Goal: Task Accomplishment & Management: Manage account settings

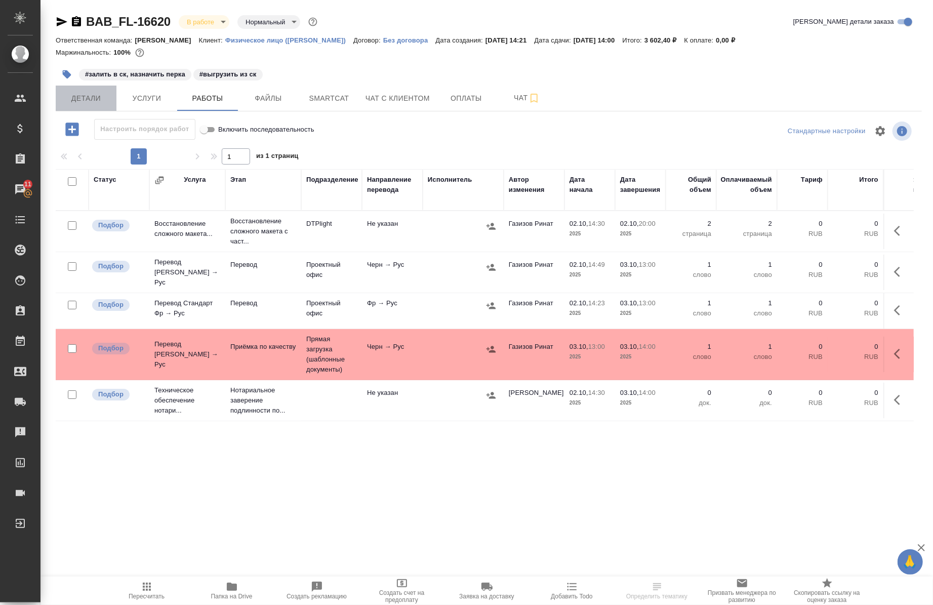
click at [77, 95] on span "Детали" at bounding box center [86, 98] width 49 height 13
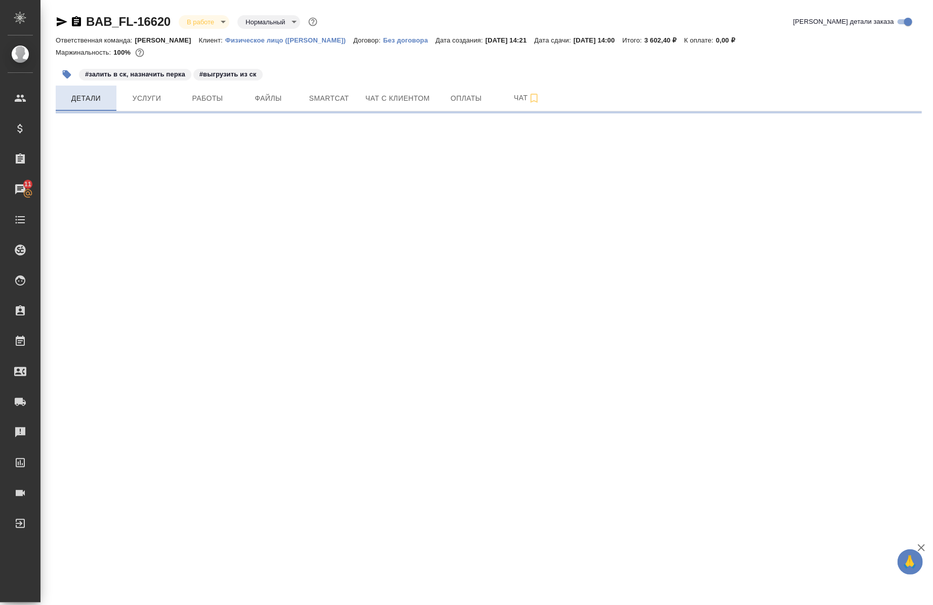
select select "RU"
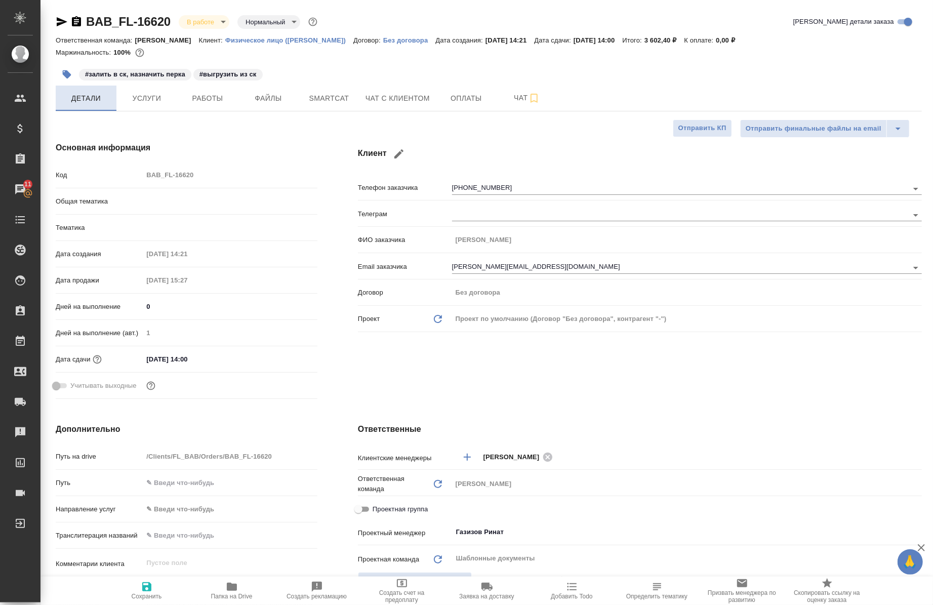
type textarea "x"
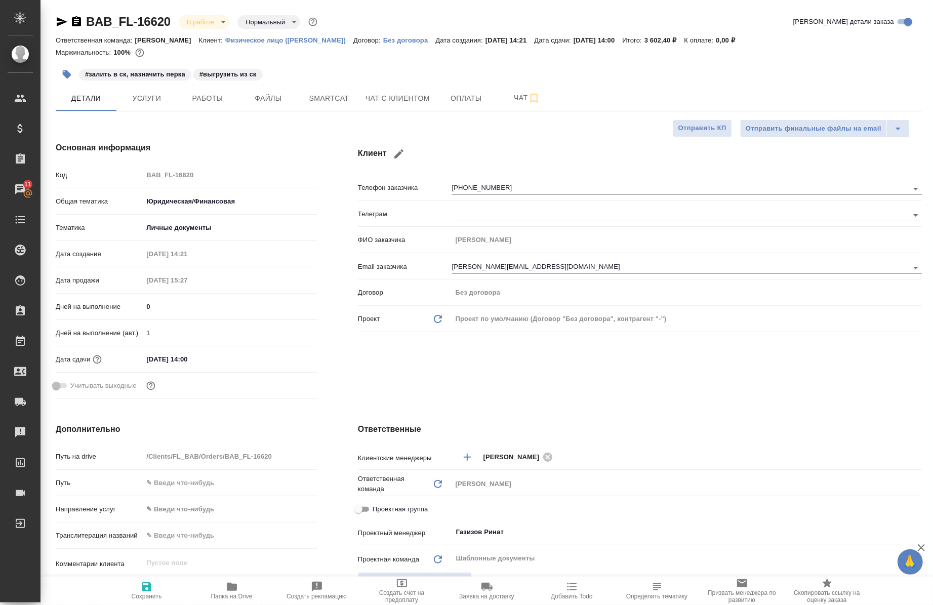
type textarea "x"
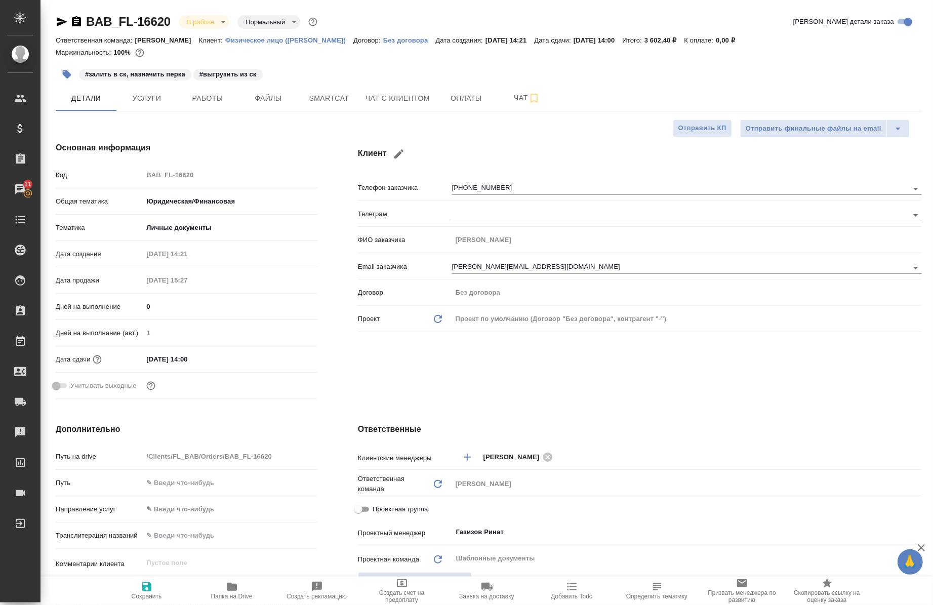
type textarea "x"
click at [171, 100] on button "Услуги" at bounding box center [146, 98] width 61 height 25
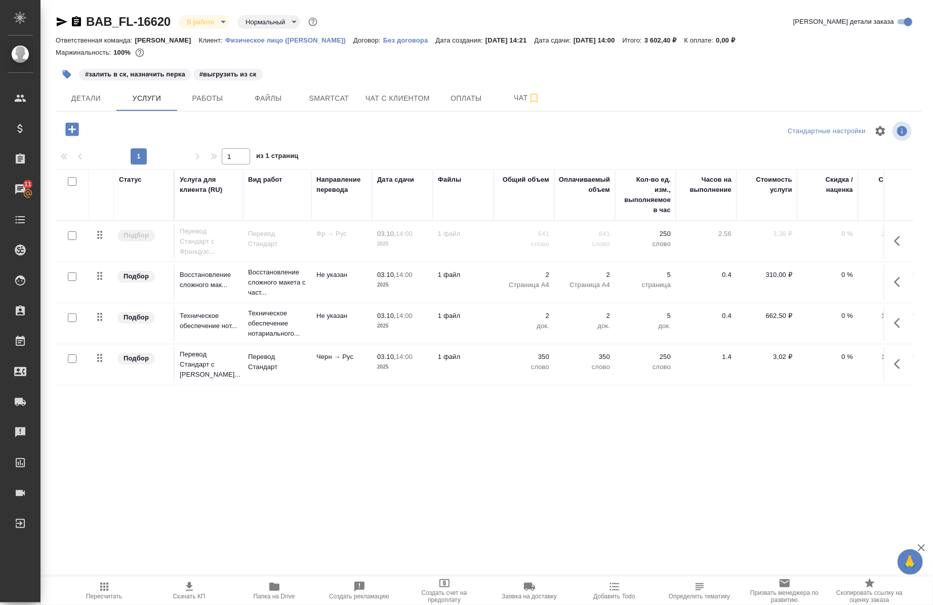
scroll to position [7, 0]
click at [203, 100] on span "Работы" at bounding box center [207, 98] width 49 height 13
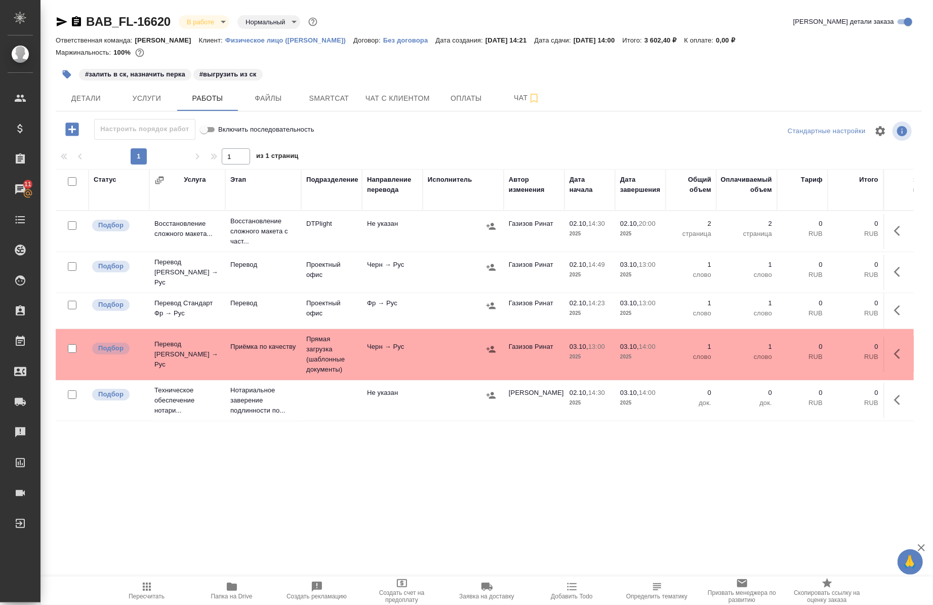
click at [233, 585] on icon "button" at bounding box center [232, 586] width 10 height 8
click at [102, 91] on button "Детали" at bounding box center [86, 98] width 61 height 25
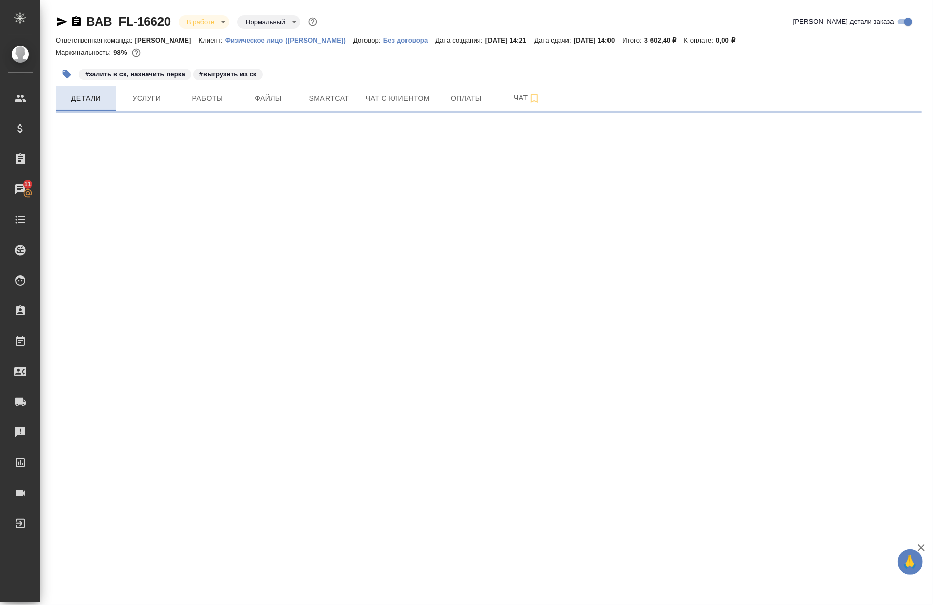
select select "RU"
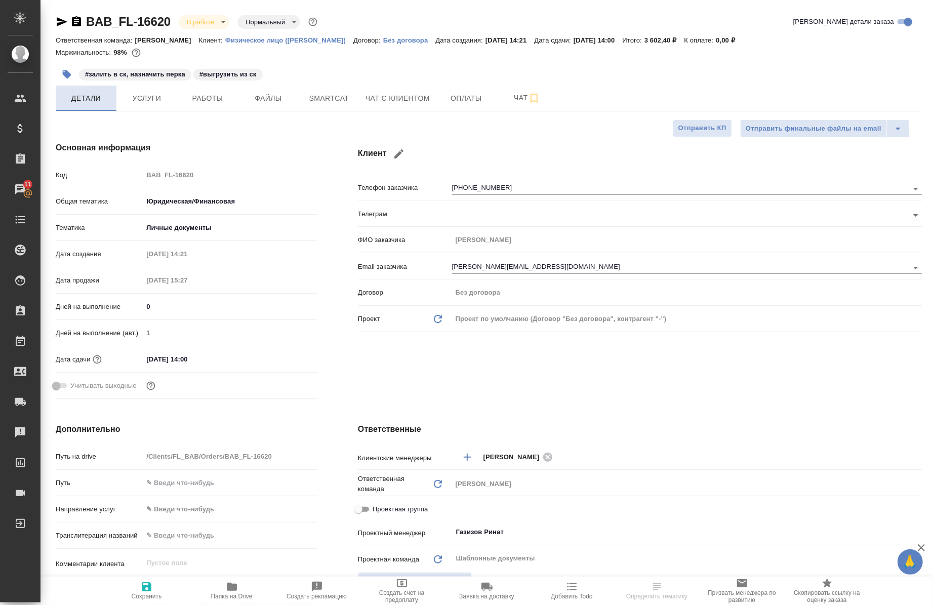
type textarea "x"
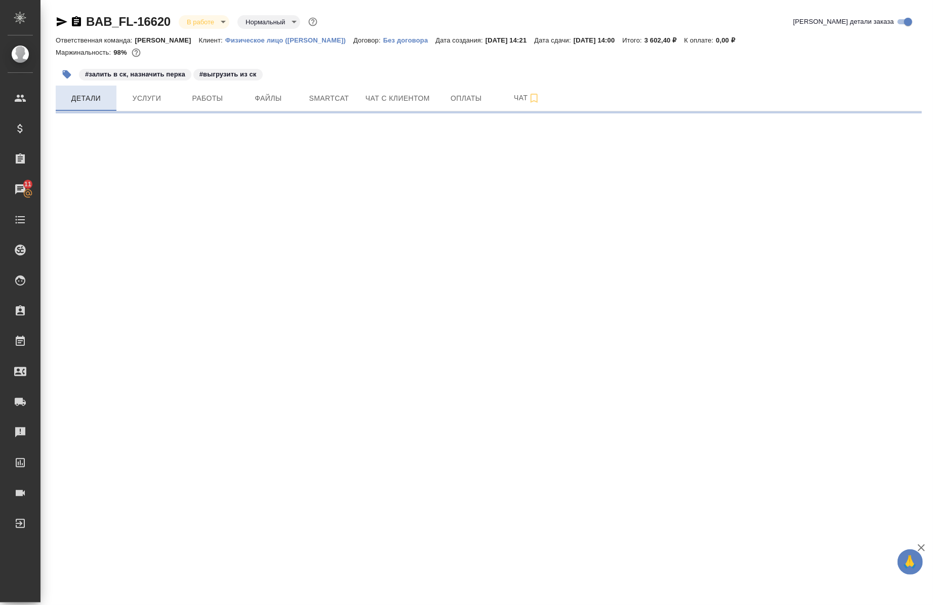
select select "RU"
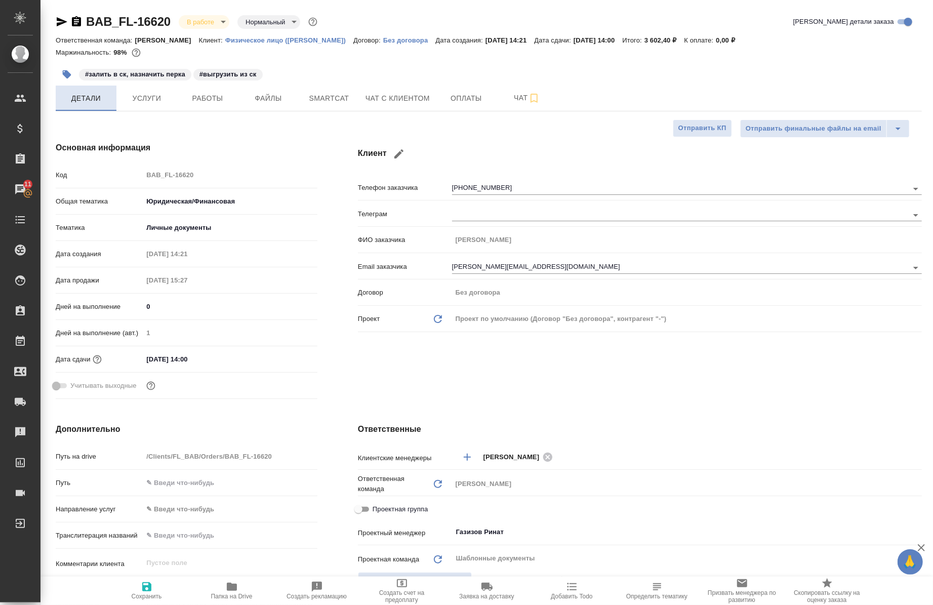
type textarea "x"
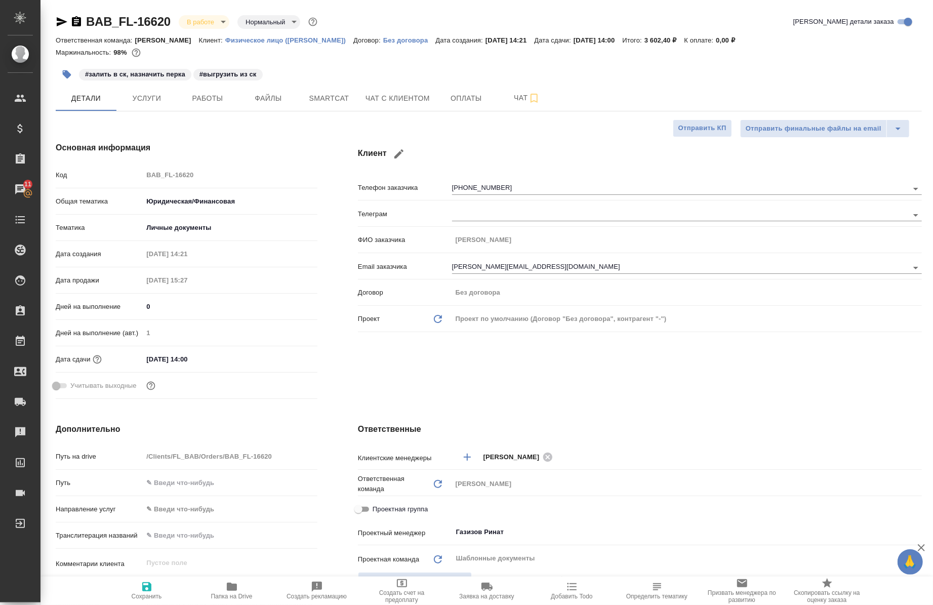
type textarea "x"
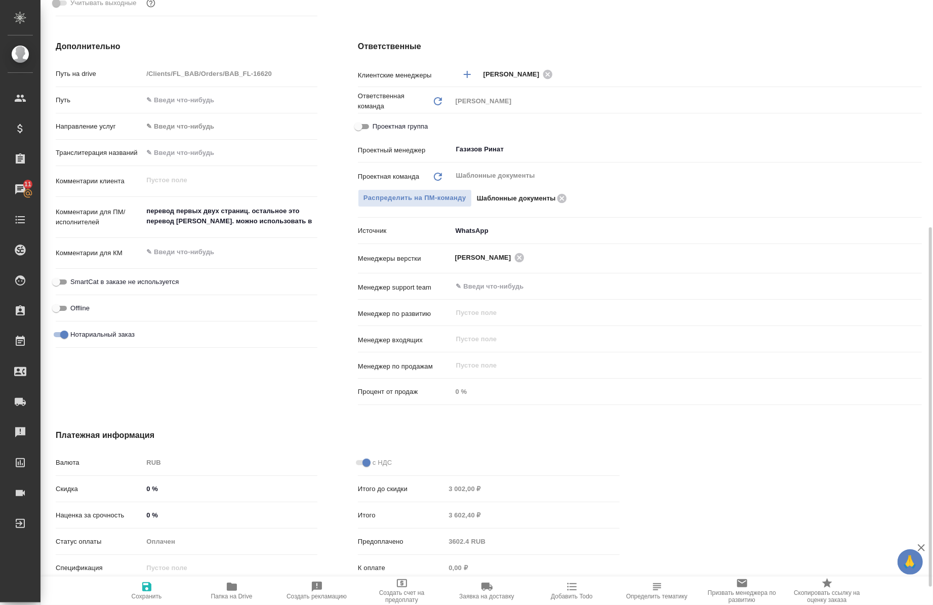
scroll to position [383, 0]
click at [415, 125] on span "Проектная группа" at bounding box center [399, 126] width 55 height 10
click at [376, 125] on input "Проектная группа" at bounding box center [358, 126] width 36 height 12
checkbox input "true"
type textarea "x"
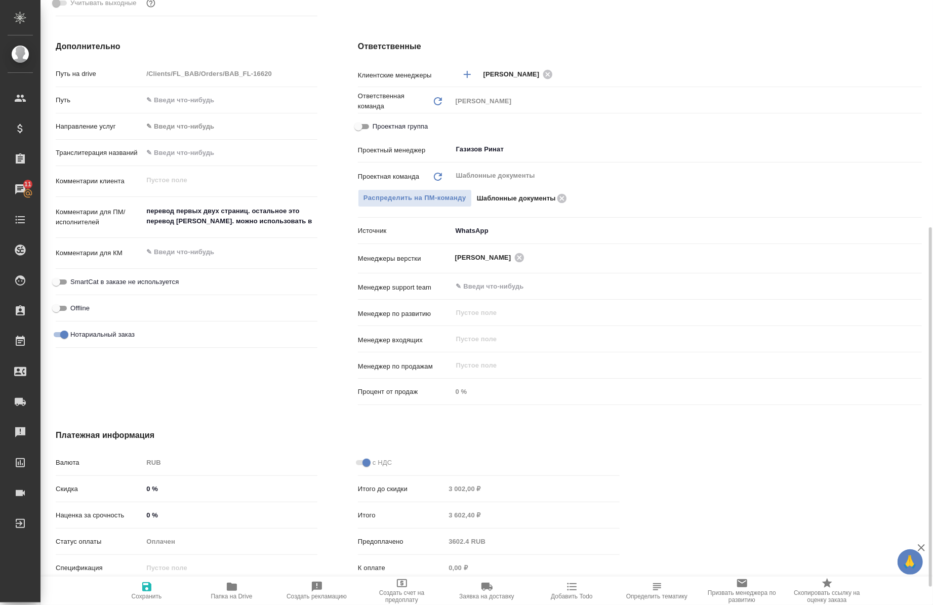
type textarea "x"
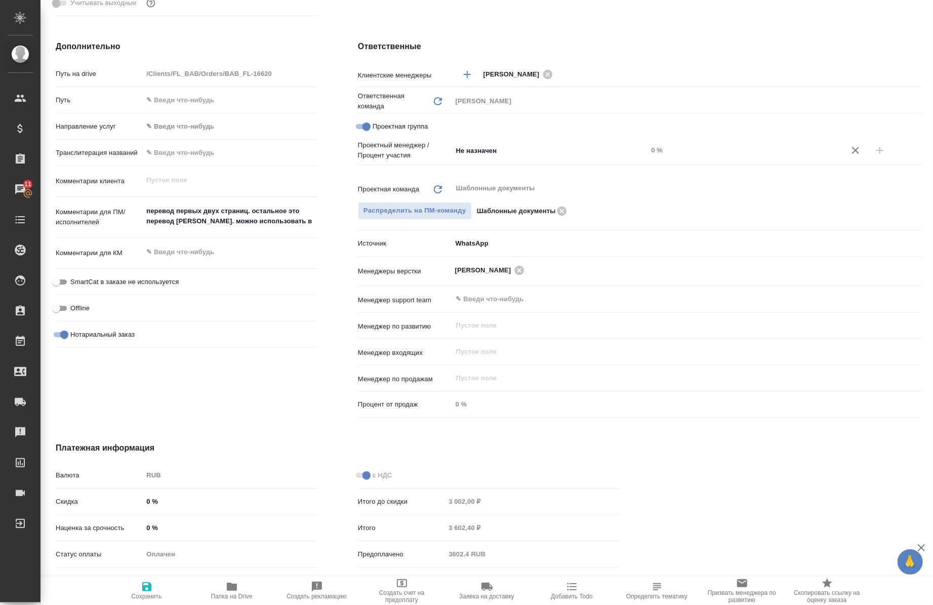
click at [478, 162] on div "Проектный менеджер / Процент участия Не назначен ​ 0 %" at bounding box center [640, 159] width 564 height 39
click at [478, 161] on div "Проектный менеджер / Процент участия Не назначен ​ 0 %" at bounding box center [640, 159] width 564 height 39
click at [472, 148] on input "Не назначен" at bounding box center [533, 150] width 156 height 12
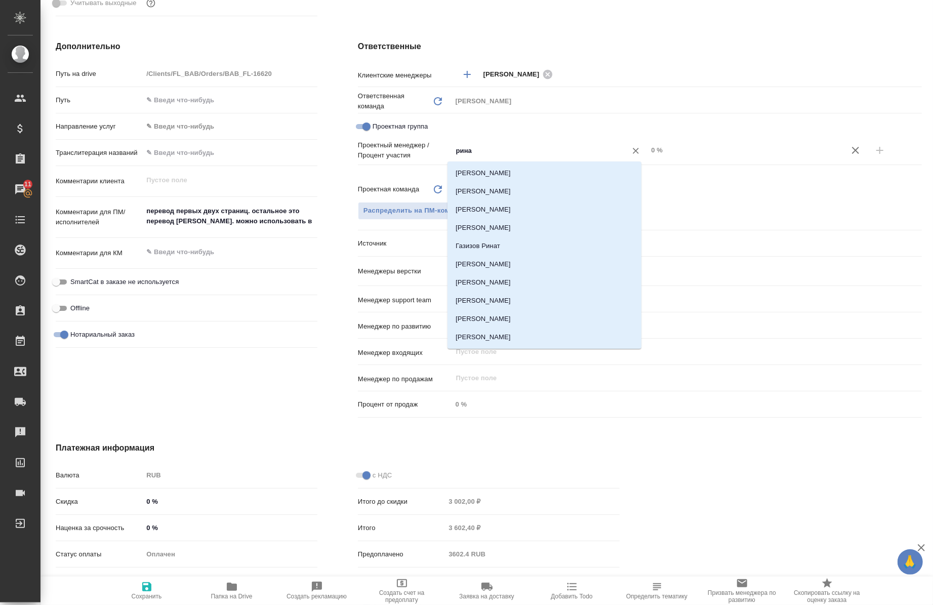
type input "ринат"
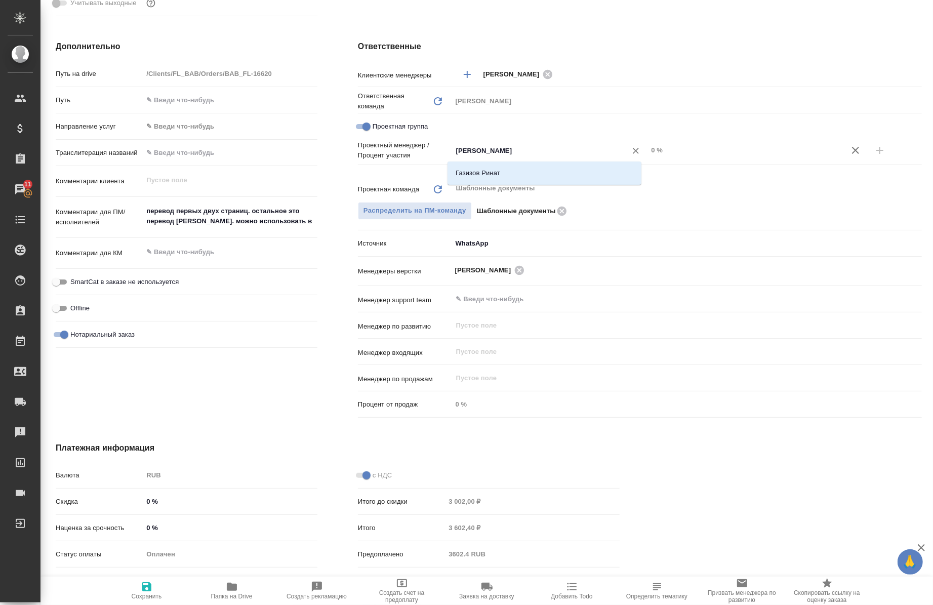
click at [494, 156] on div "ринат ​" at bounding box center [550, 150] width 196 height 18
click at [498, 177] on li "Газизов Ринат" at bounding box center [544, 173] width 194 height 18
type textarea "x"
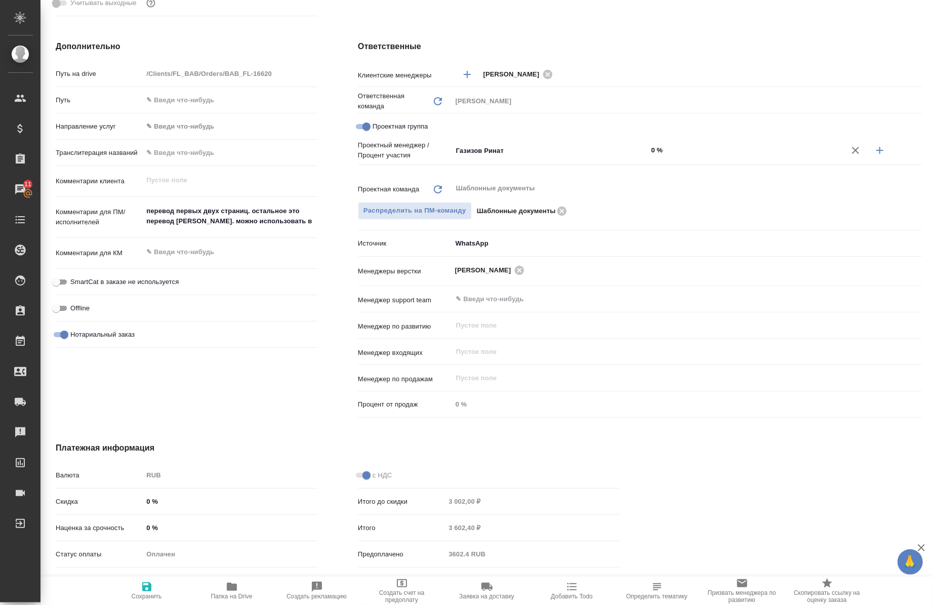
click at [647, 147] on input "0 %" at bounding box center [745, 150] width 196 height 15
type input "40 %"
type textarea "x"
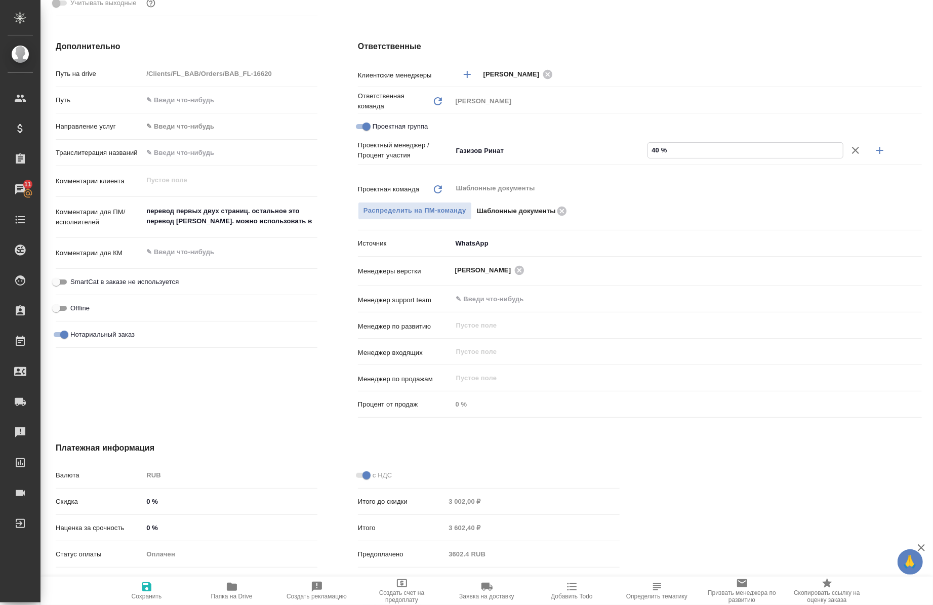
type input "40 %"
click at [876, 146] on icon "button" at bounding box center [879, 150] width 12 height 12
type textarea "x"
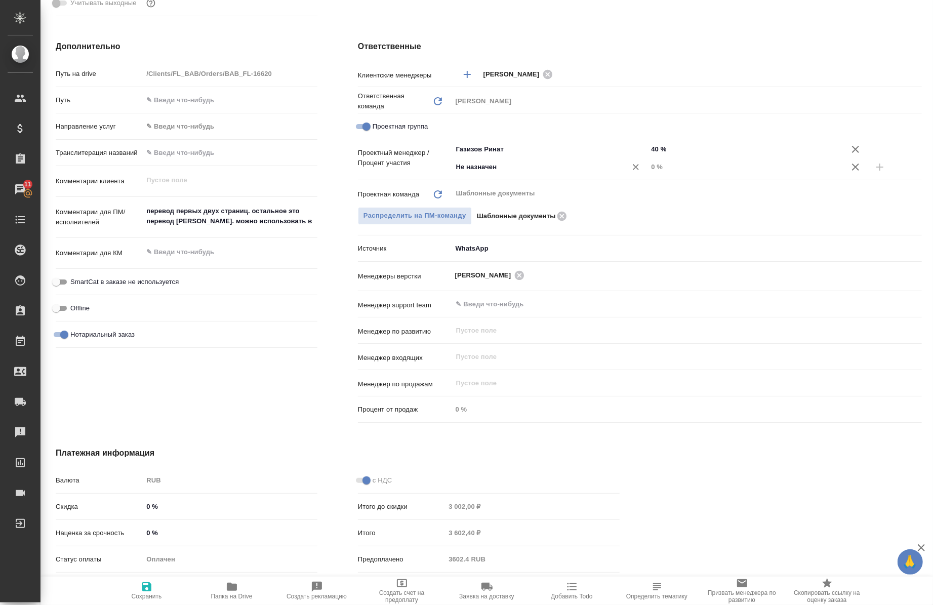
click at [527, 170] on input "Не назначен" at bounding box center [533, 167] width 156 height 12
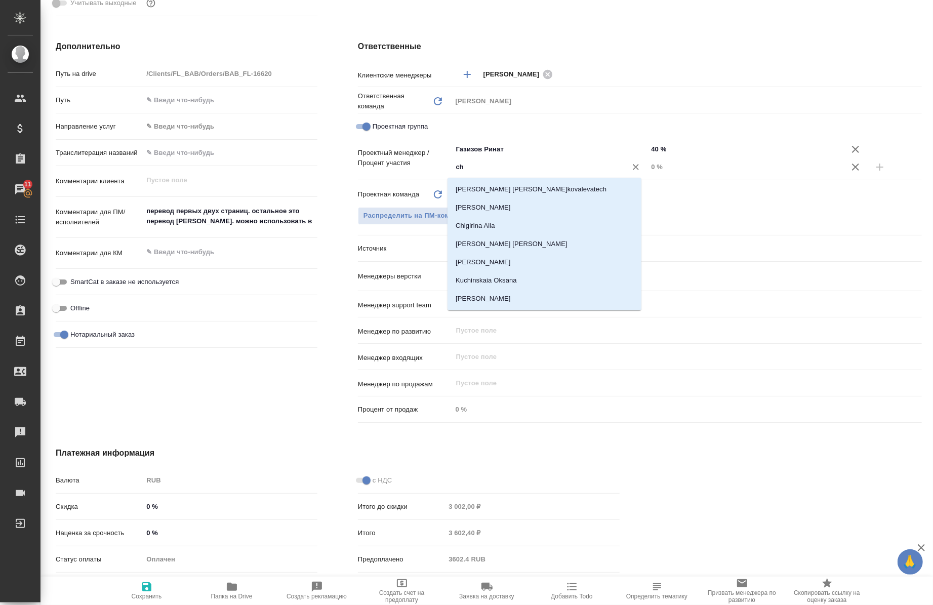
type input "che"
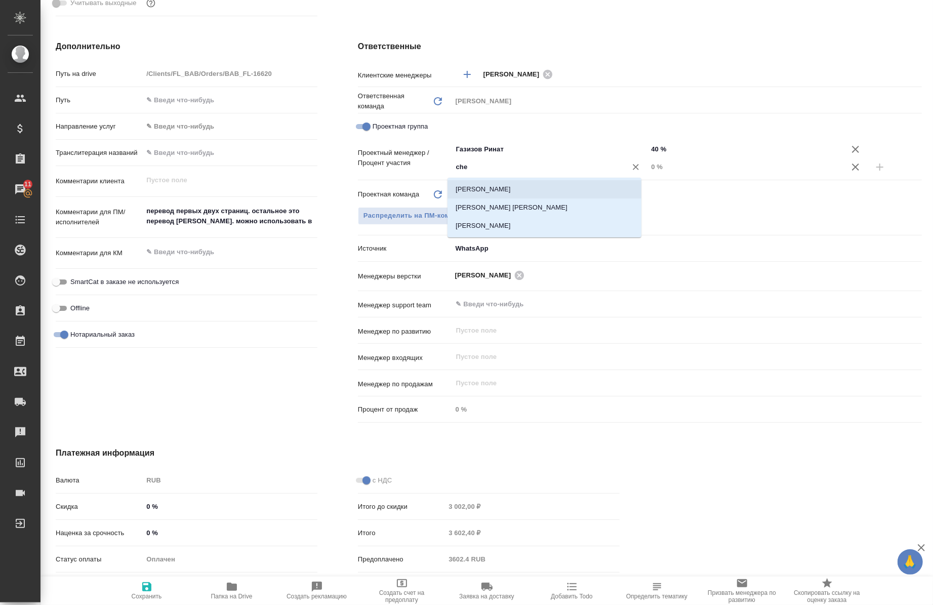
click at [531, 194] on li "[PERSON_NAME]" at bounding box center [544, 189] width 194 height 18
type textarea "x"
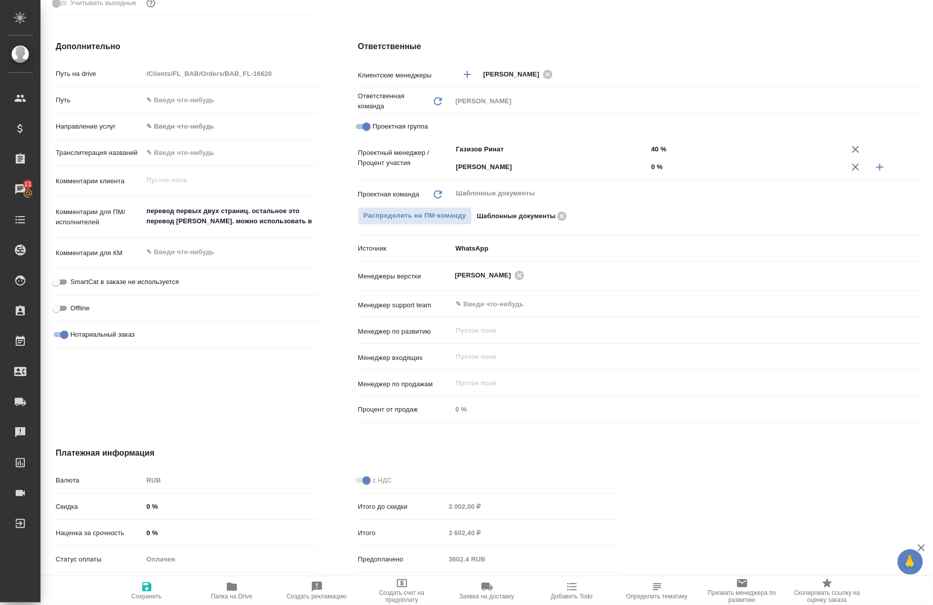
click at [647, 169] on input "0 %" at bounding box center [745, 166] width 196 height 15
type input "60 %"
type textarea "x"
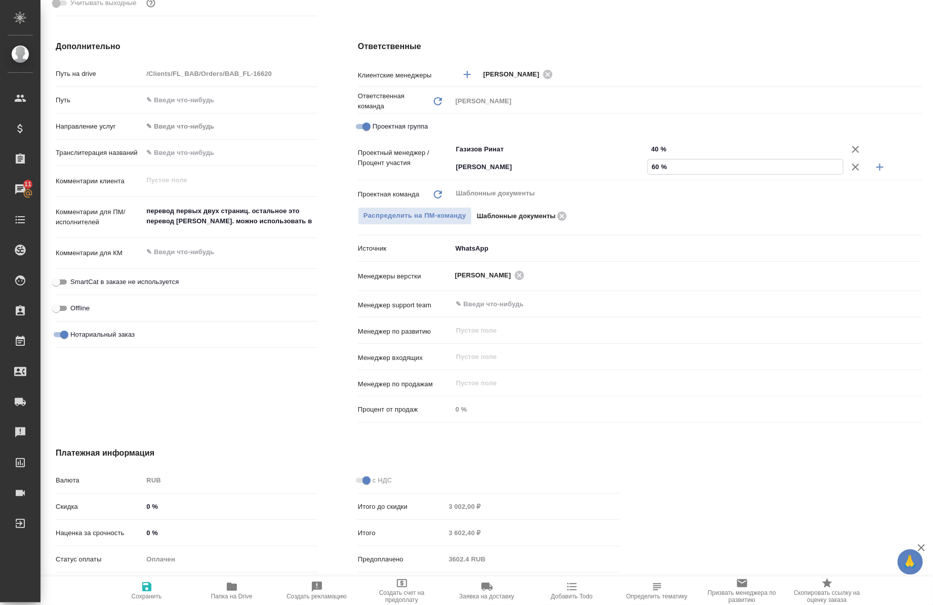
type input "60 %"
click at [137, 593] on span "Сохранить" at bounding box center [147, 596] width 30 height 7
type textarea "x"
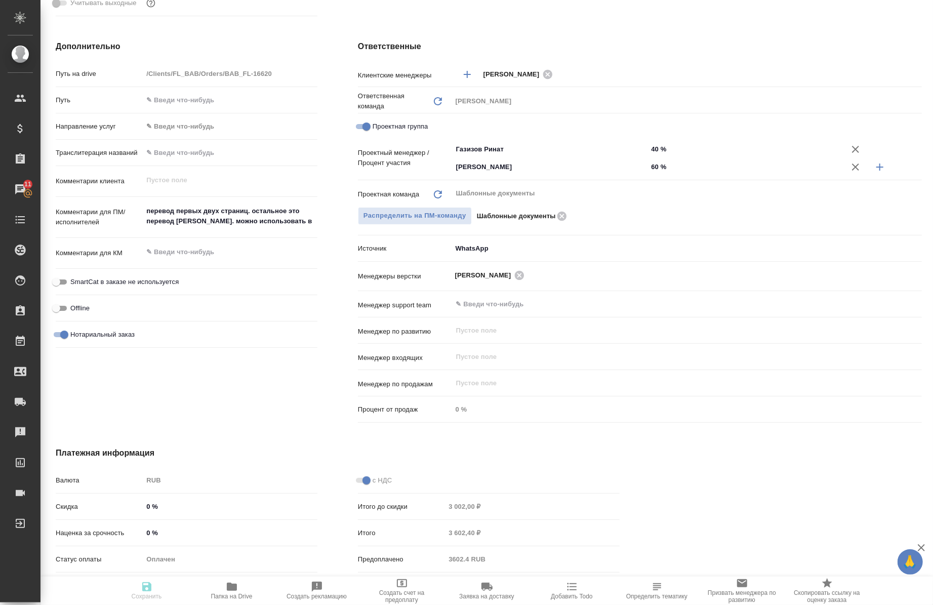
type textarea "x"
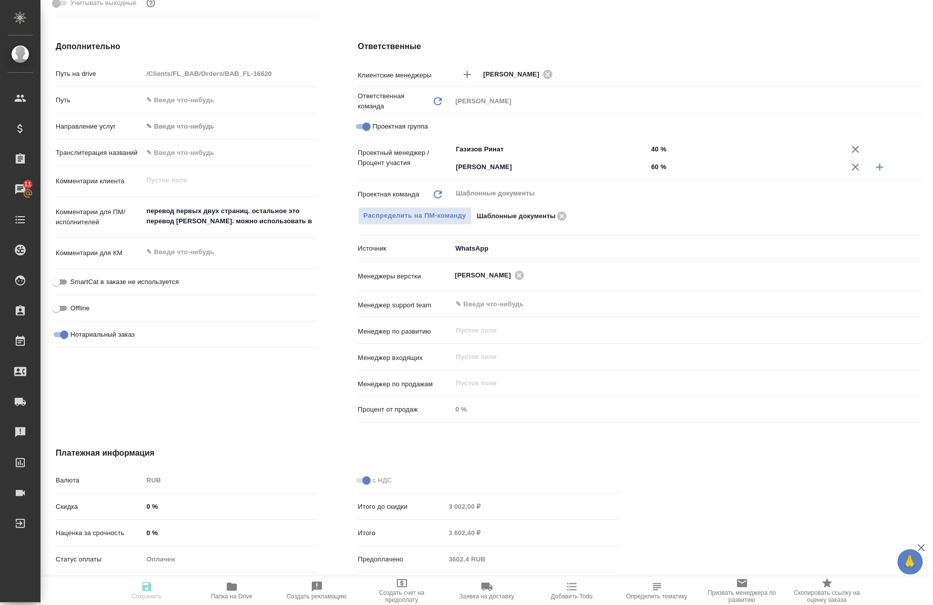
type textarea "x"
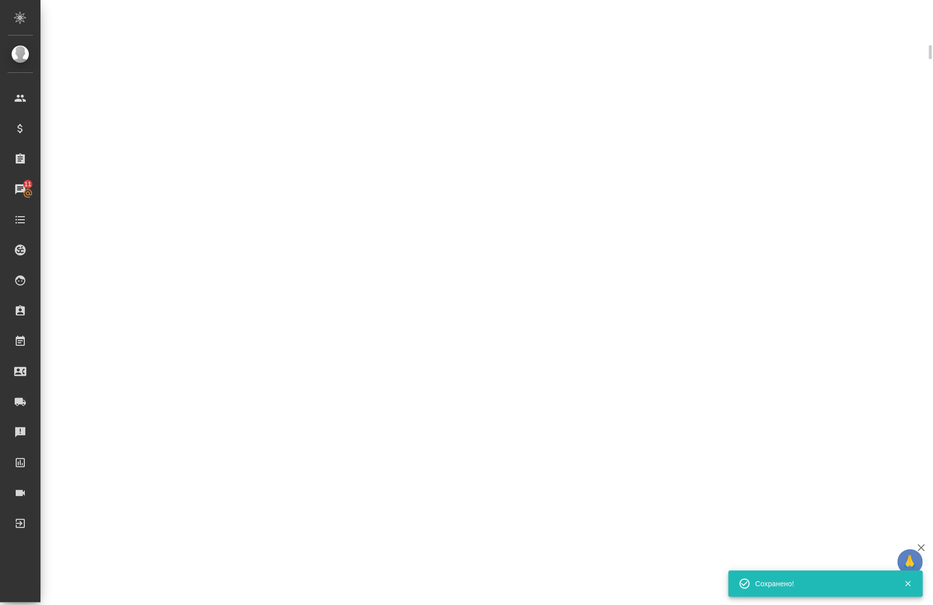
scroll to position [375, 0]
select select "RU"
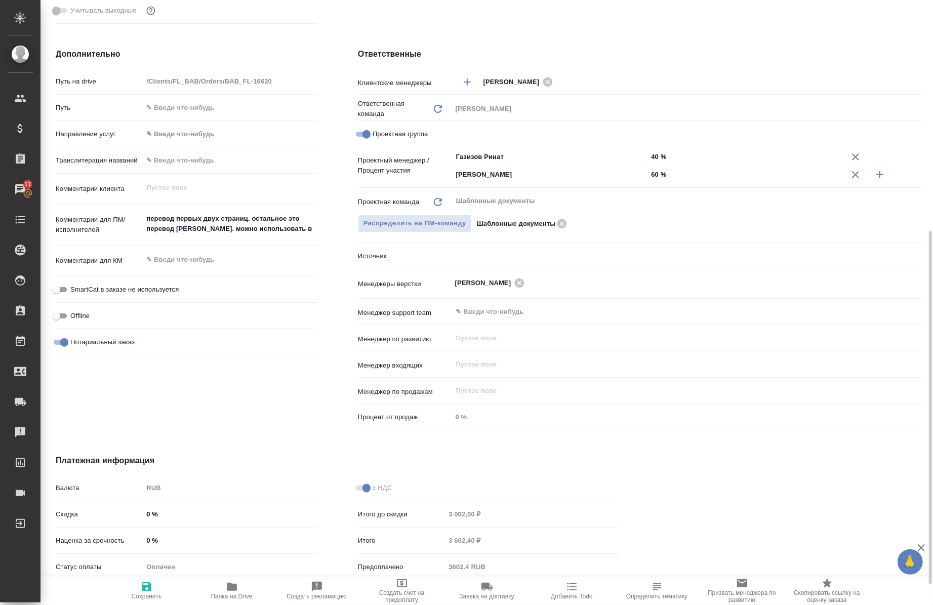
scroll to position [383, 0]
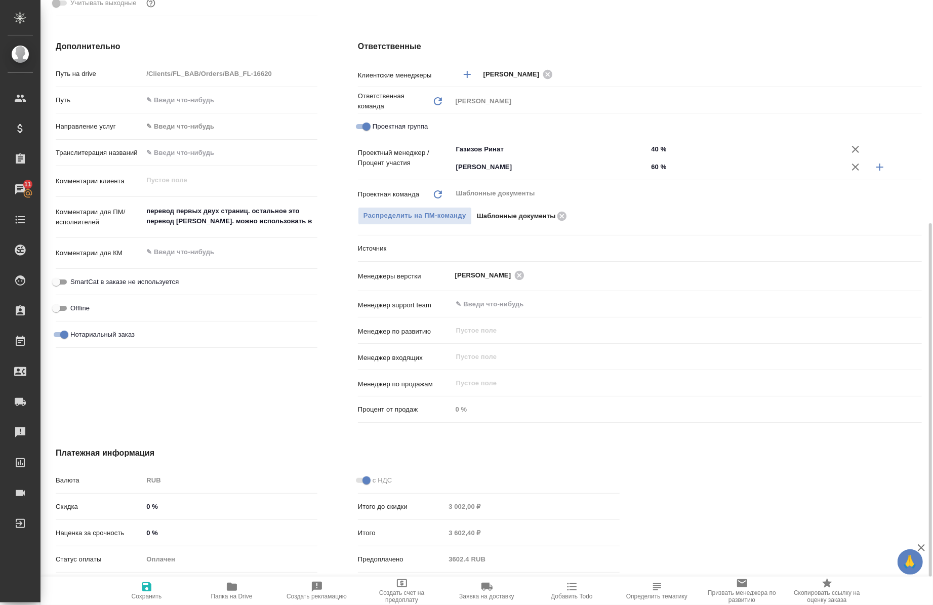
type textarea "x"
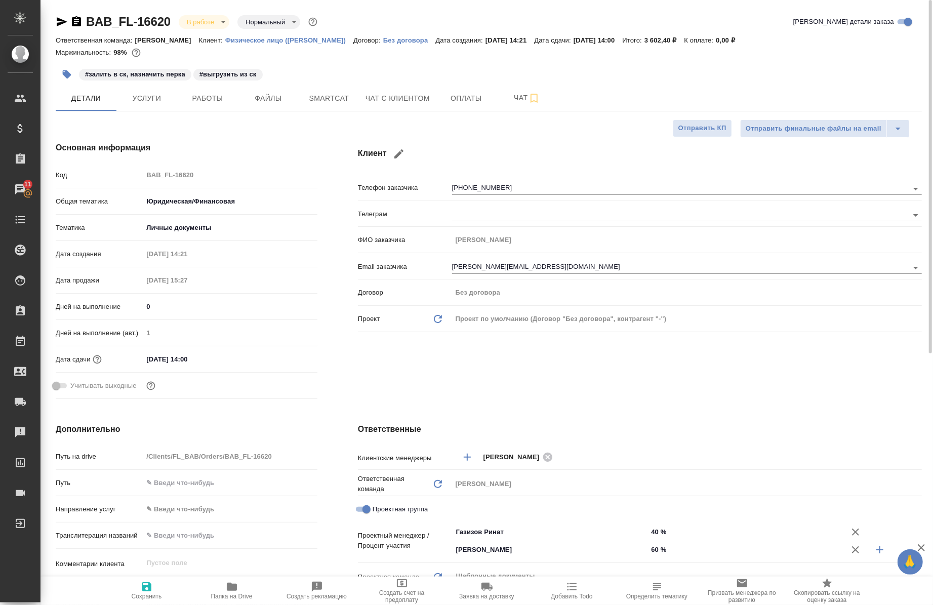
scroll to position [0, 0]
type textarea "x"
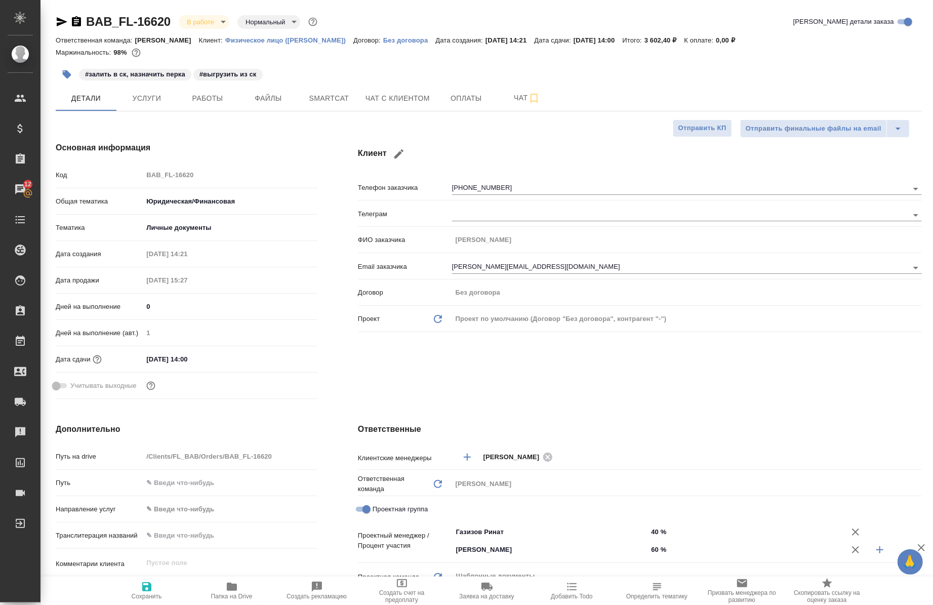
type textarea "x"
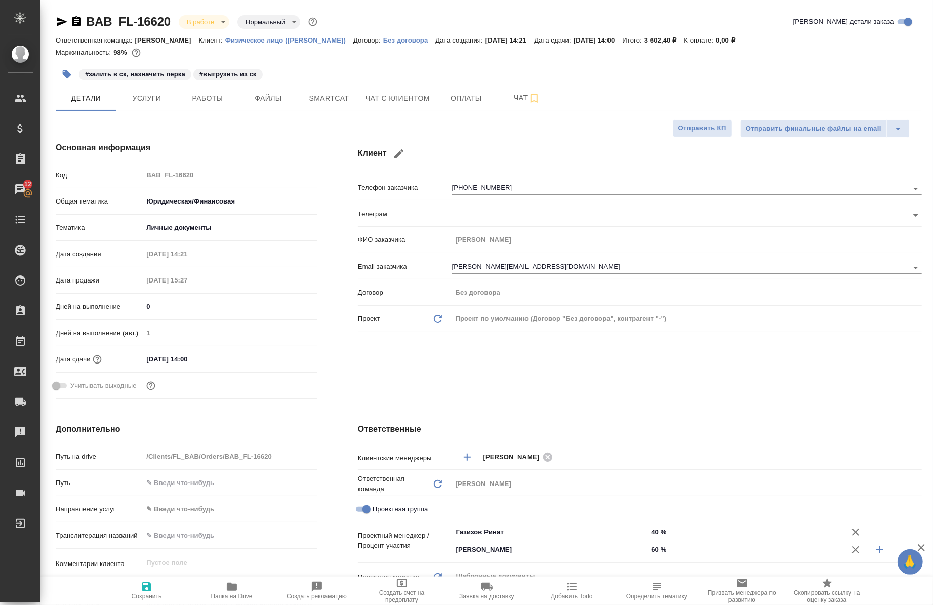
type textarea "x"
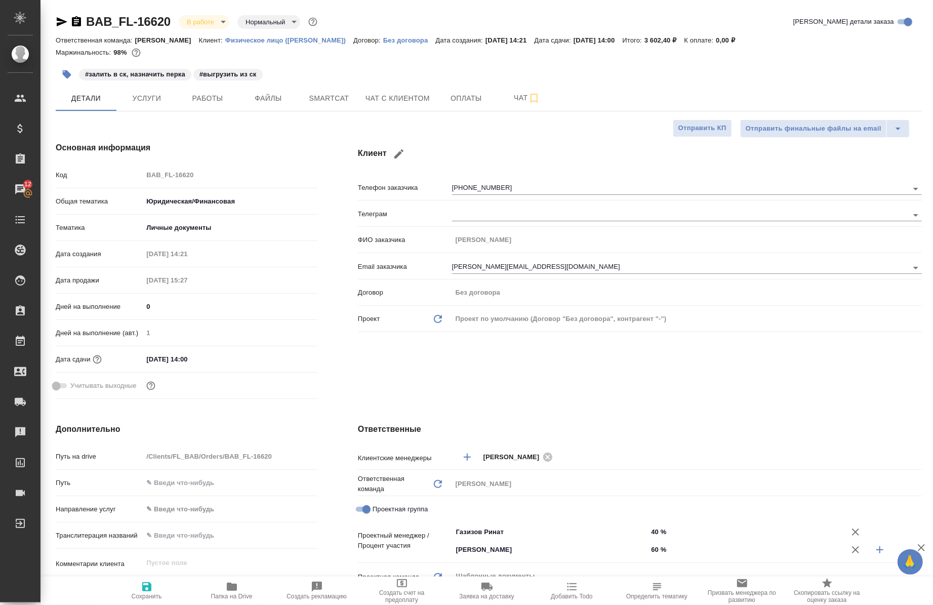
type textarea "x"
click at [189, 91] on button "Работы" at bounding box center [207, 98] width 61 height 25
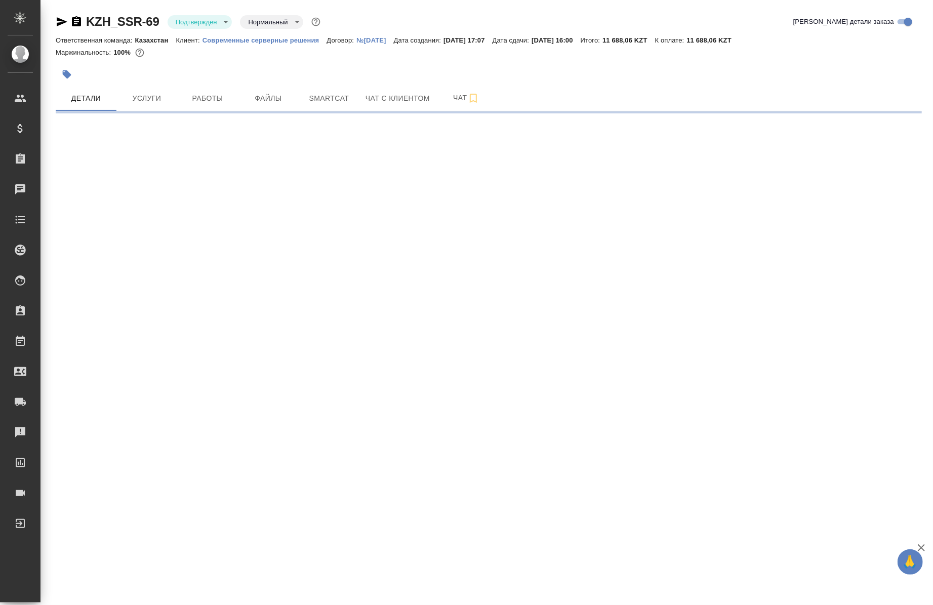
select select "RU"
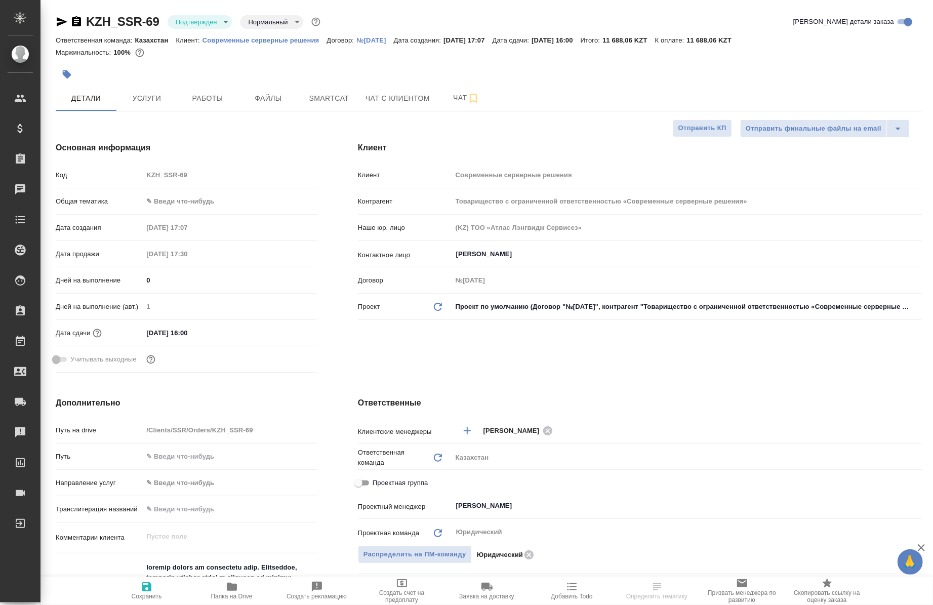
type textarea "x"
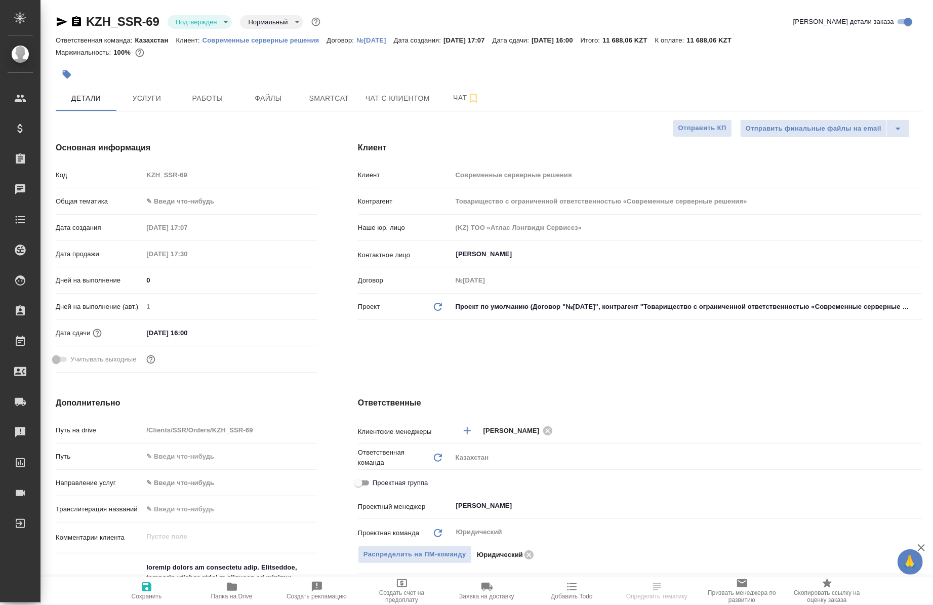
type textarea "x"
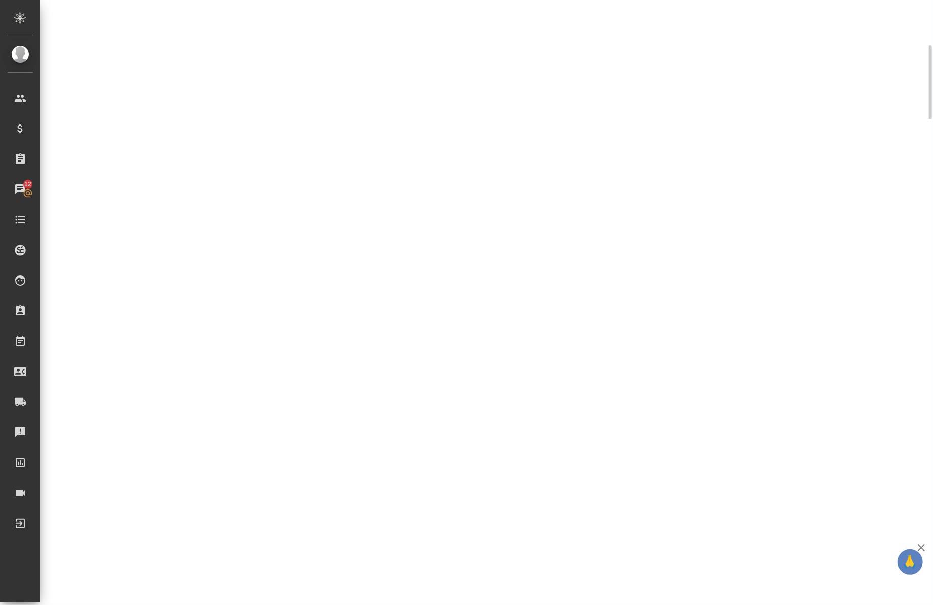
select select "RU"
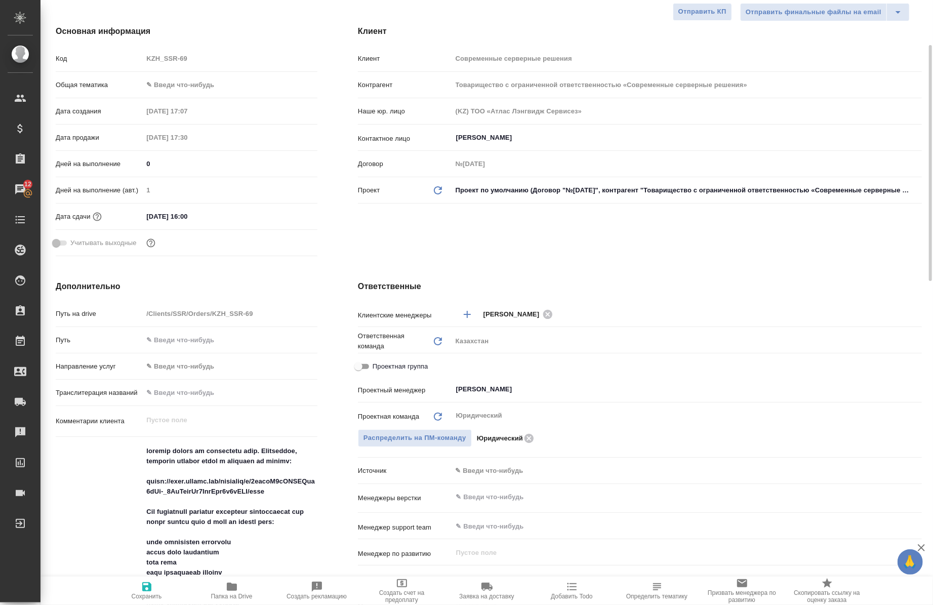
type textarea "x"
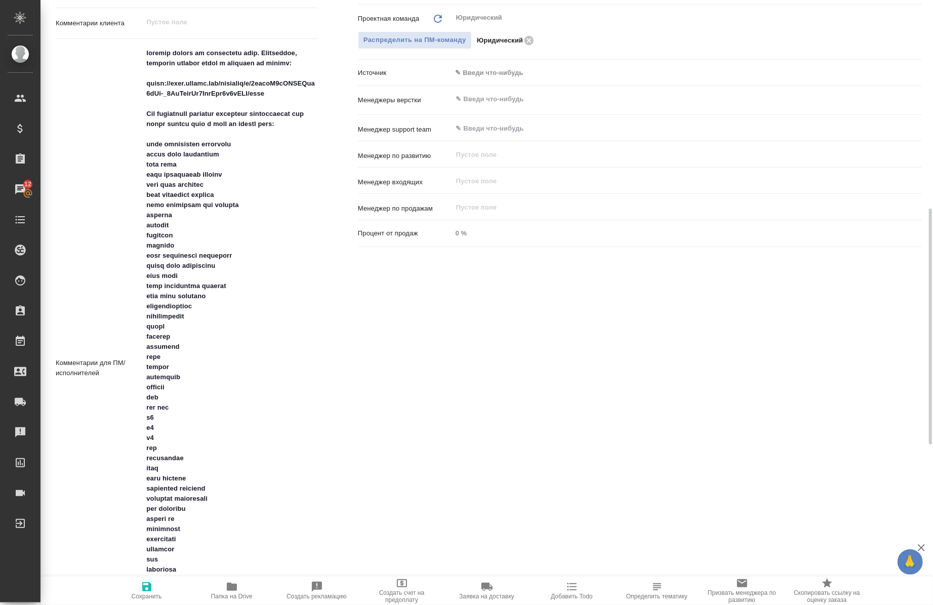
scroll to position [514, 0]
type textarea "x"
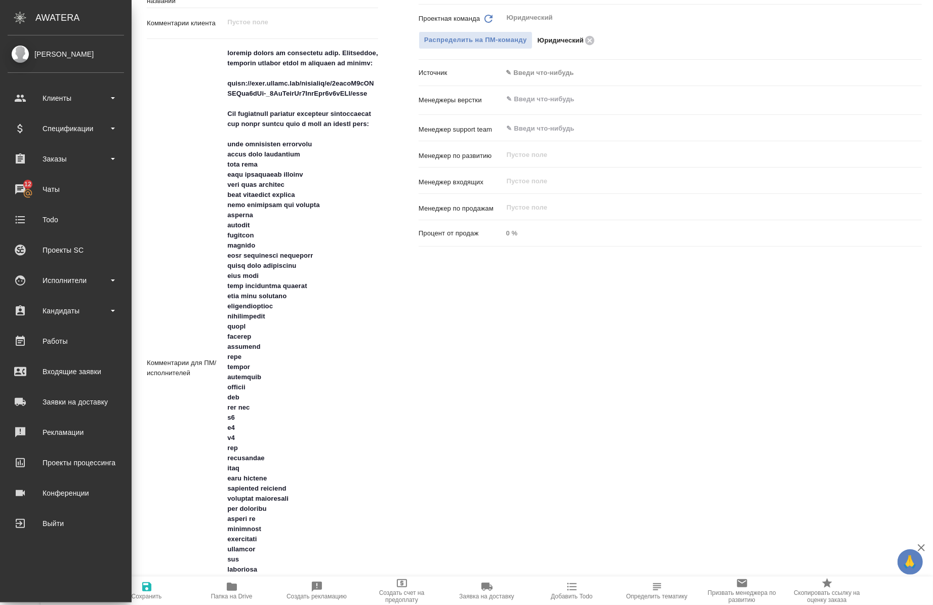
type textarea "x"
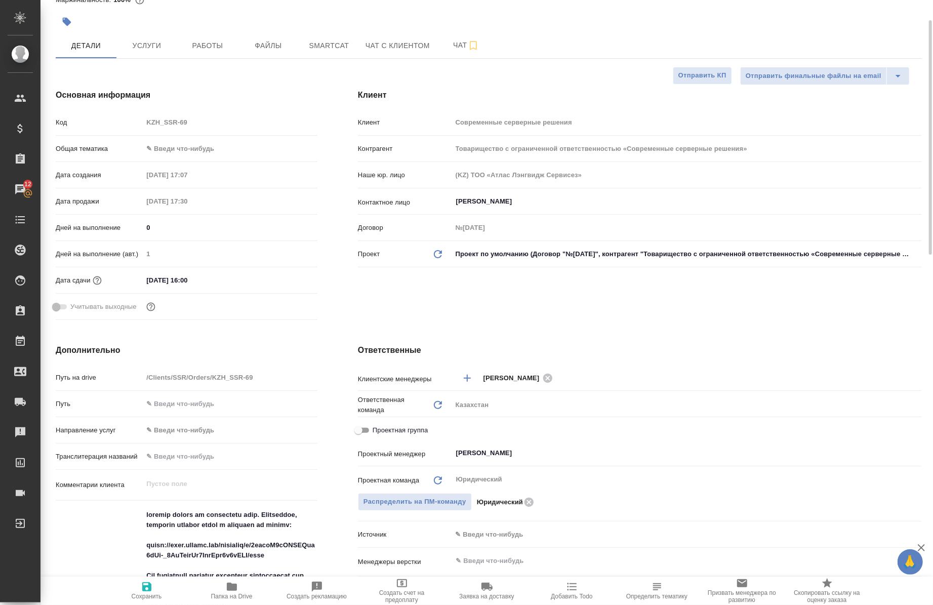
scroll to position [52, 0]
type textarea "x"
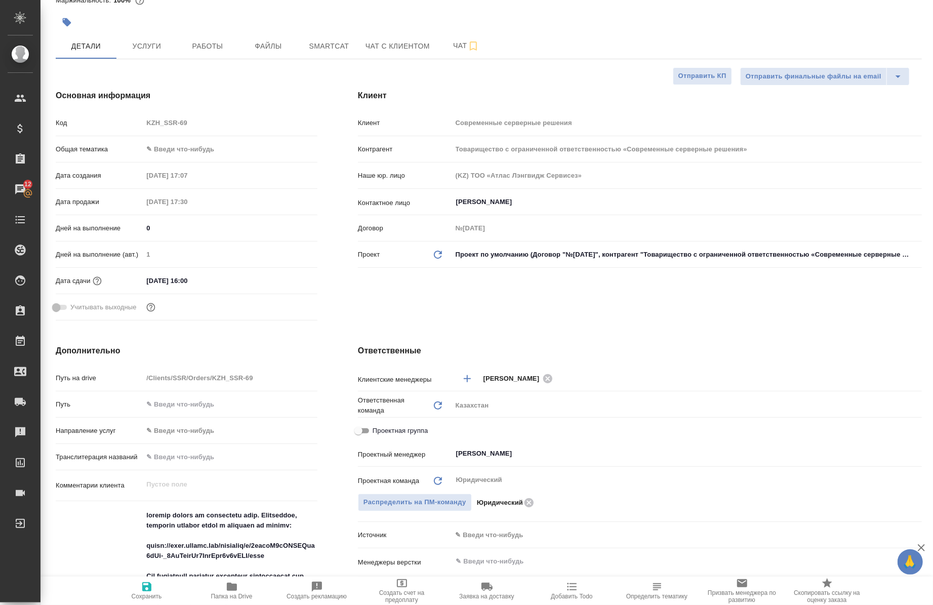
type textarea "x"
click at [150, 49] on span "Услуги" at bounding box center [146, 46] width 49 height 13
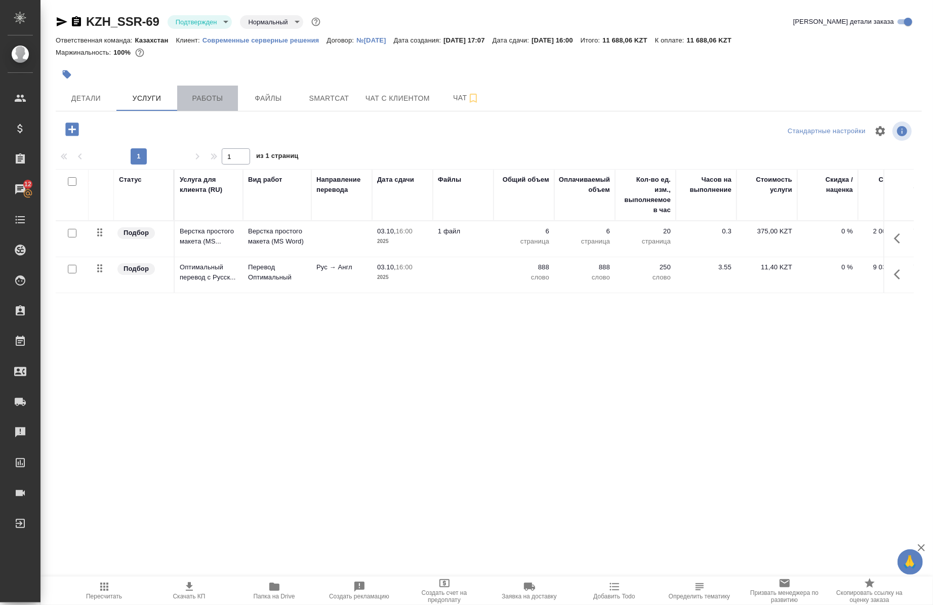
click at [205, 104] on button "Работы" at bounding box center [207, 98] width 61 height 25
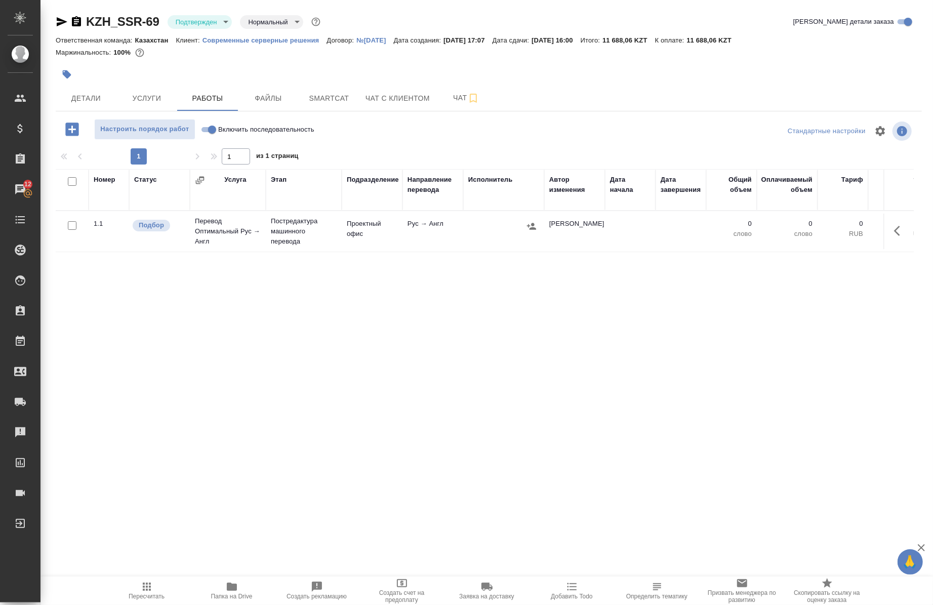
drag, startPoint x: 208, startPoint y: 107, endPoint x: 156, endPoint y: 319, distance: 218.3
click at [156, 319] on div "Номер Статус Услуга Этап Подразделение Направление перевода Исполнитель Автор и…" at bounding box center [485, 422] width 858 height 506
click at [138, 108] on button "Услуги" at bounding box center [146, 98] width 61 height 25
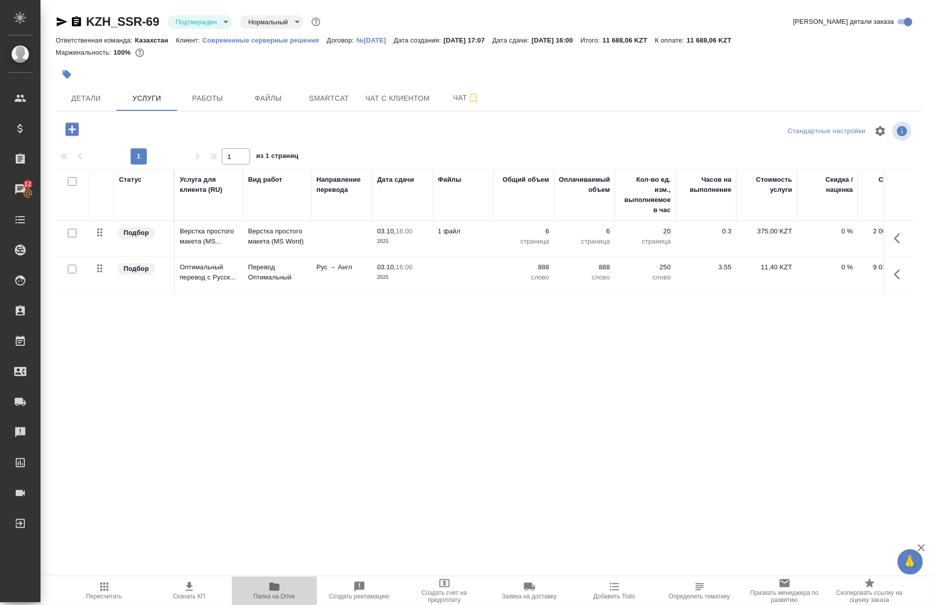
click at [280, 591] on span "Папка на Drive" at bounding box center [274, 589] width 73 height 19
click at [278, 594] on span "Папка на Drive" at bounding box center [274, 596] width 41 height 7
click at [206, 105] on button "Работы" at bounding box center [207, 98] width 61 height 25
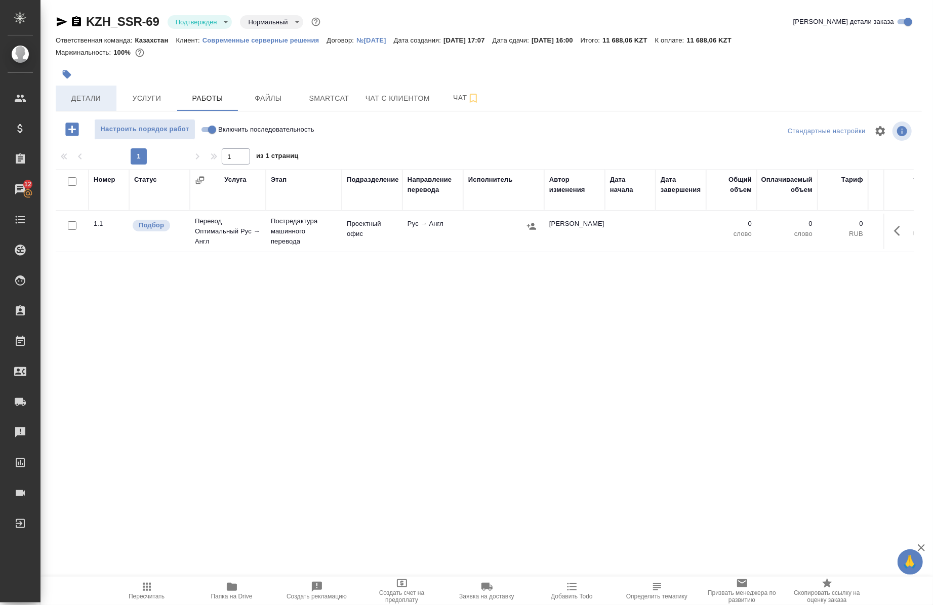
click at [88, 87] on button "Детали" at bounding box center [86, 98] width 61 height 25
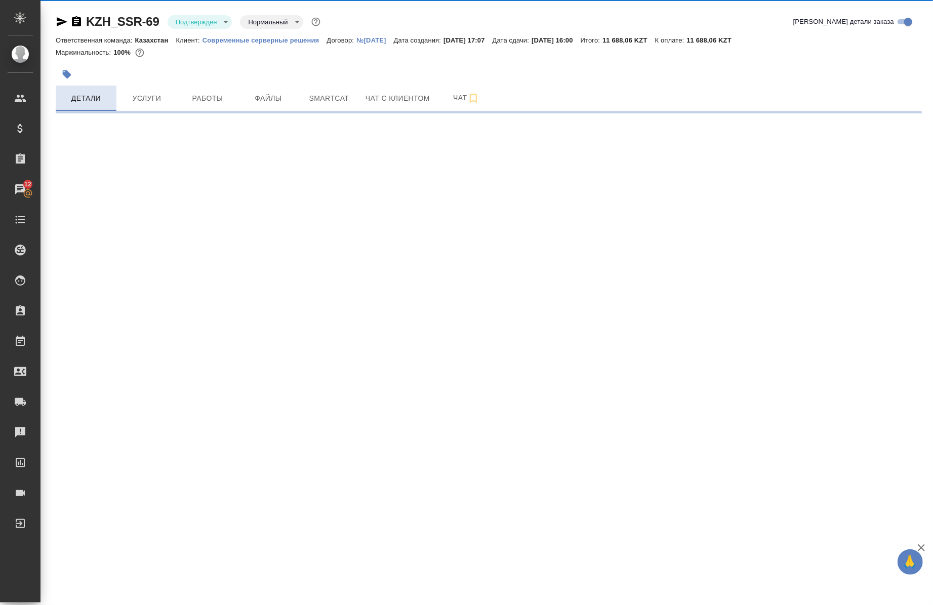
select select "RU"
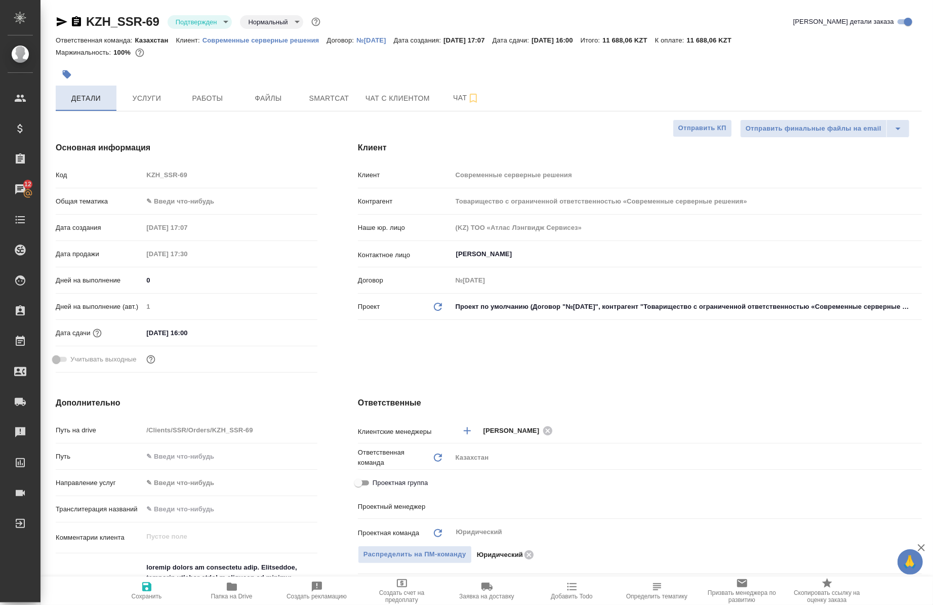
type textarea "x"
type input "[PERSON_NAME]"
click at [181, 18] on body "🙏 .cls-1 fill:#fff; AWATERA Chernova Anna Клиенты Спецификации Заказы 12 Чаты T…" at bounding box center [466, 302] width 933 height 605
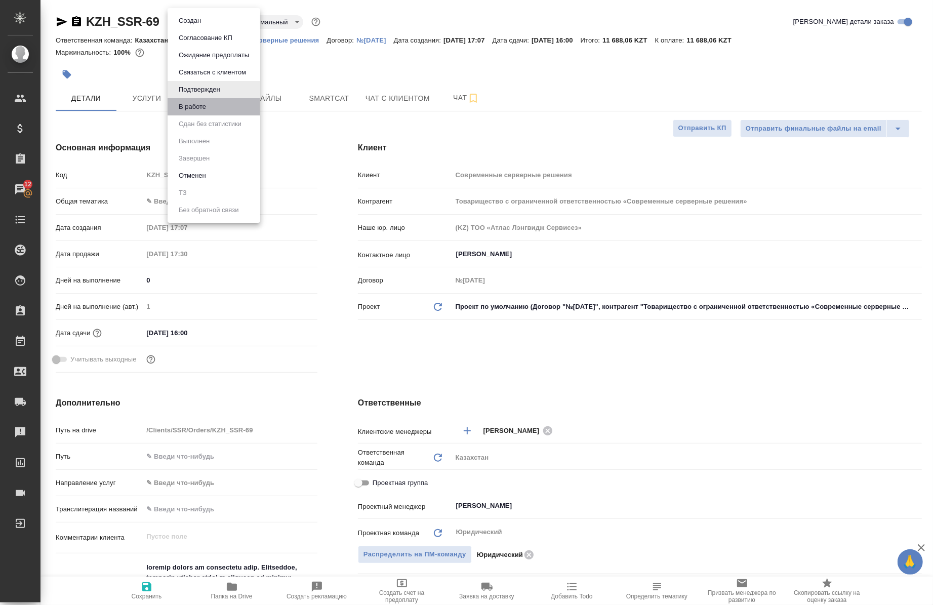
click at [215, 106] on li "В работе" at bounding box center [213, 106] width 93 height 17
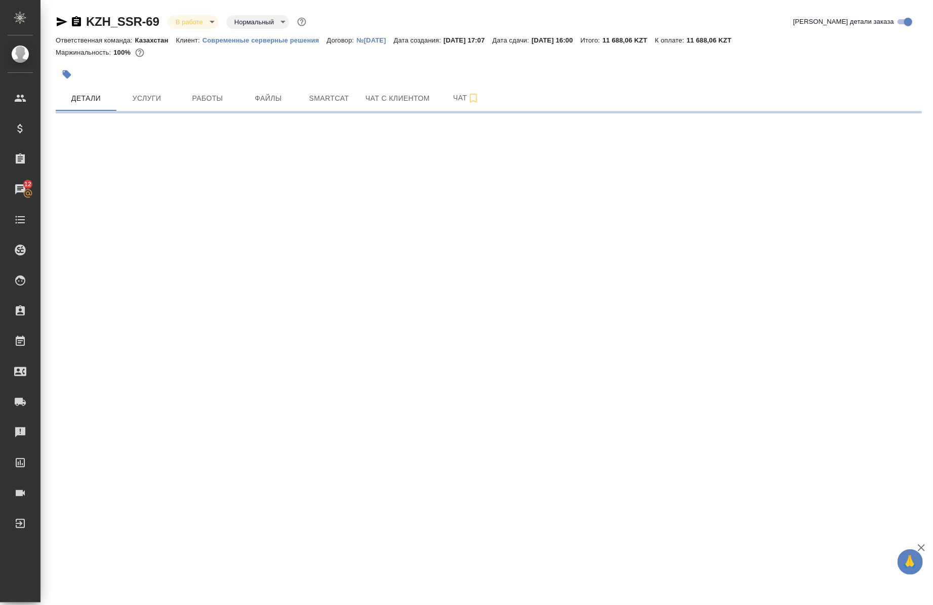
select select "RU"
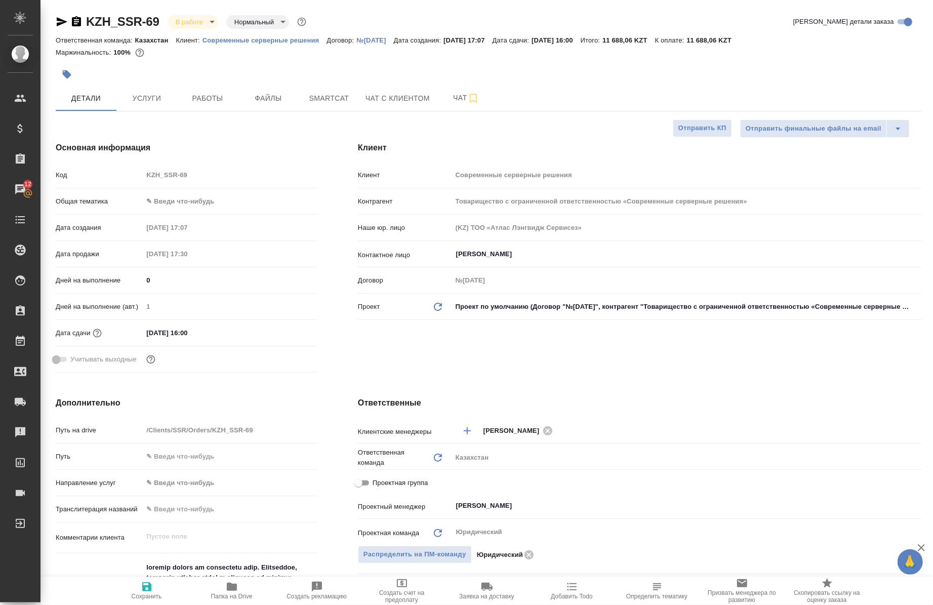
type textarea "x"
click at [135, 103] on span "Услуги" at bounding box center [146, 98] width 49 height 13
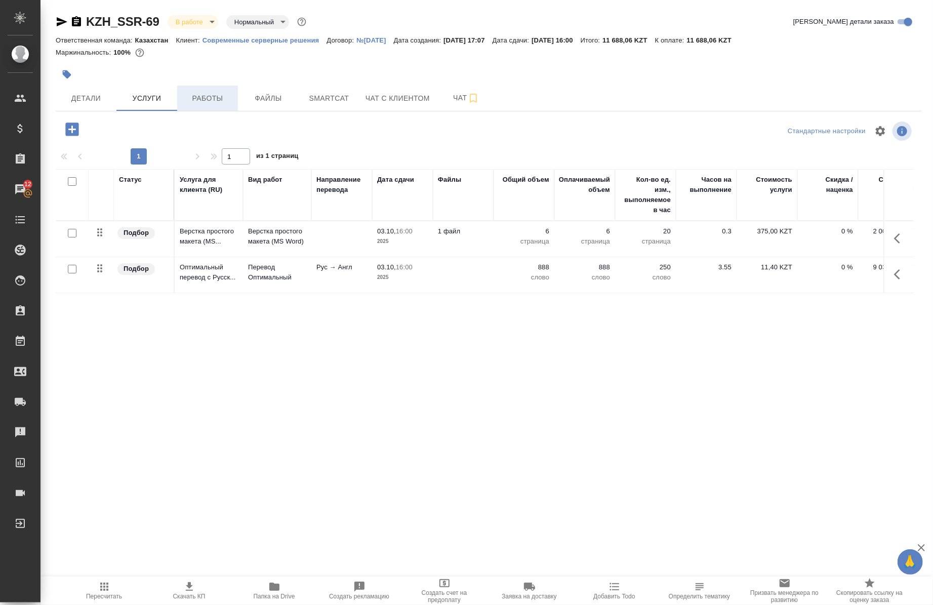
click at [217, 96] on span "Работы" at bounding box center [207, 98] width 49 height 13
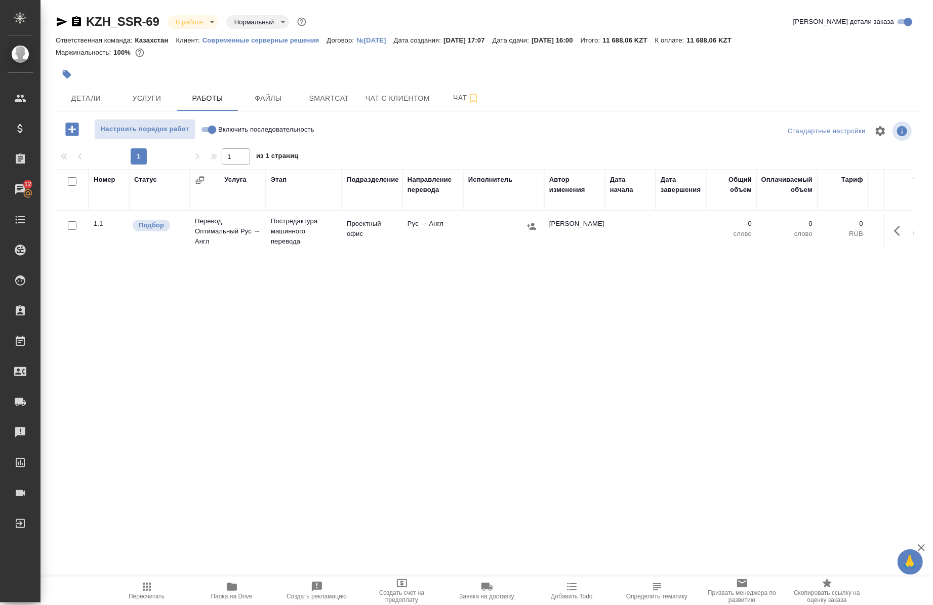
click at [220, 128] on span "Включить последовательность" at bounding box center [266, 129] width 96 height 10
click at [220, 128] on input "Включить последовательность" at bounding box center [212, 129] width 36 height 12
checkbox input "true"
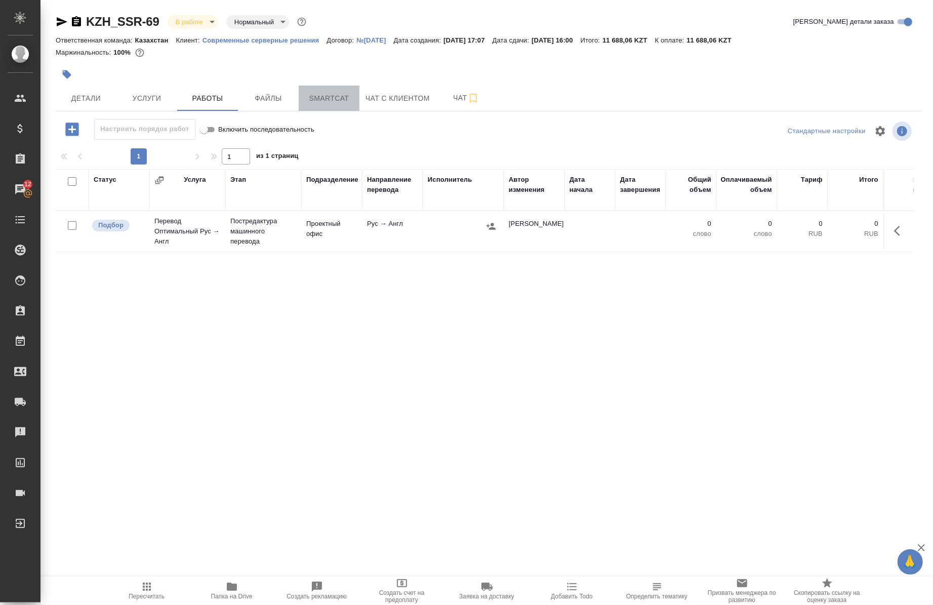
click at [321, 96] on span "Smartcat" at bounding box center [329, 98] width 49 height 13
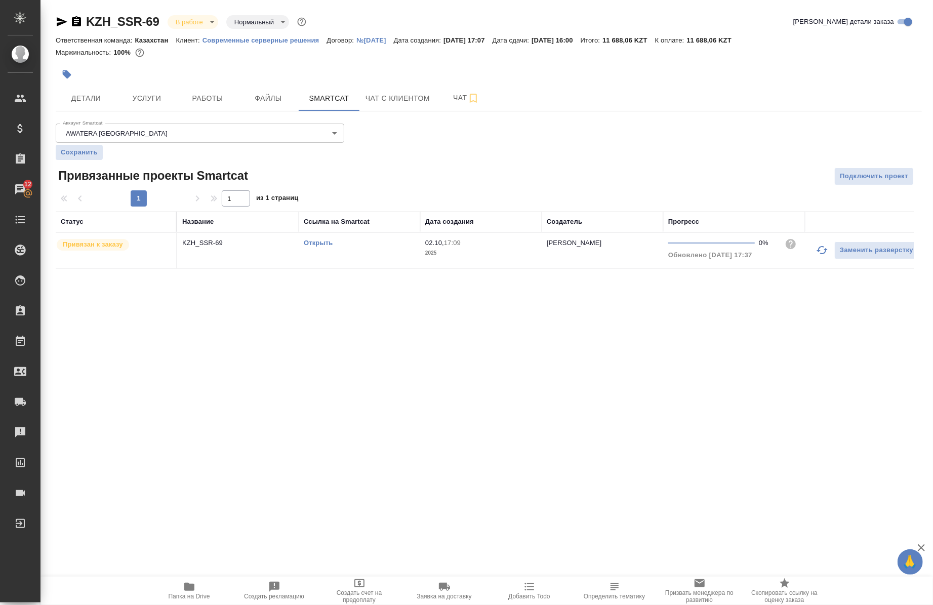
click at [326, 238] on div "Открыть" at bounding box center [359, 243] width 111 height 10
click at [315, 240] on link "Открыть" at bounding box center [318, 243] width 29 height 8
click at [154, 100] on span "Услуги" at bounding box center [146, 98] width 49 height 13
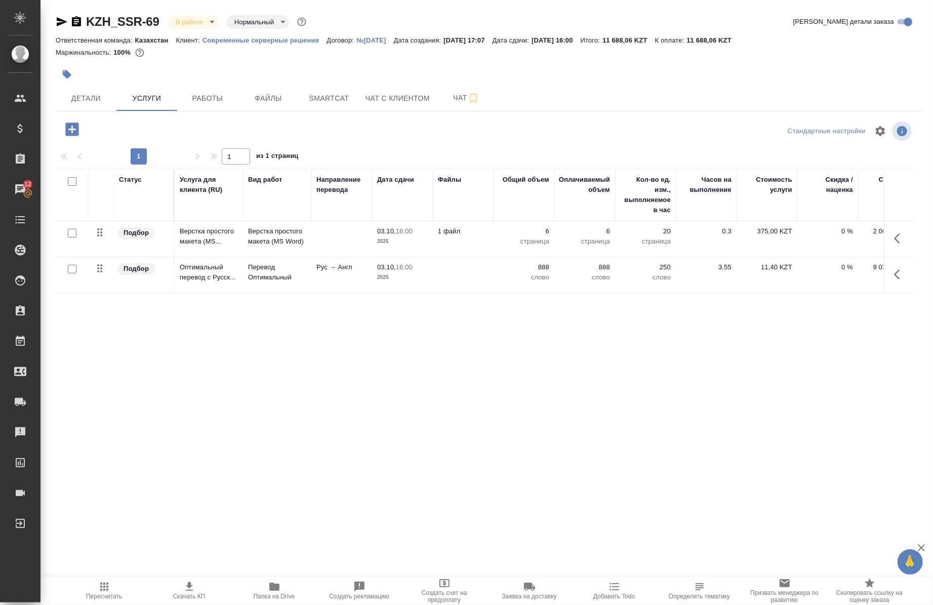
click at [906, 285] on div at bounding box center [898, 274] width 19 height 24
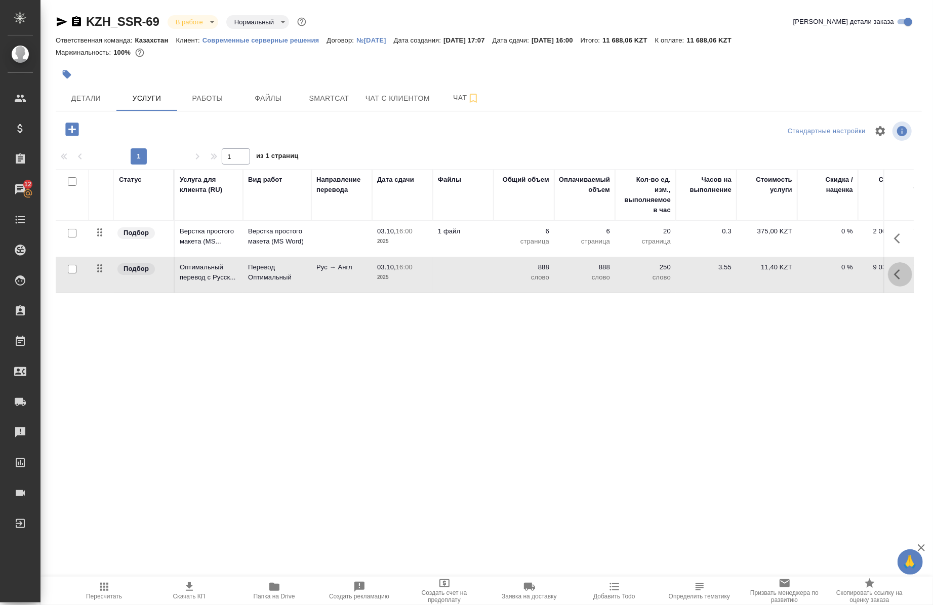
click at [898, 275] on icon "button" at bounding box center [900, 274] width 12 height 12
click at [802, 275] on icon "button" at bounding box center [800, 274] width 11 height 11
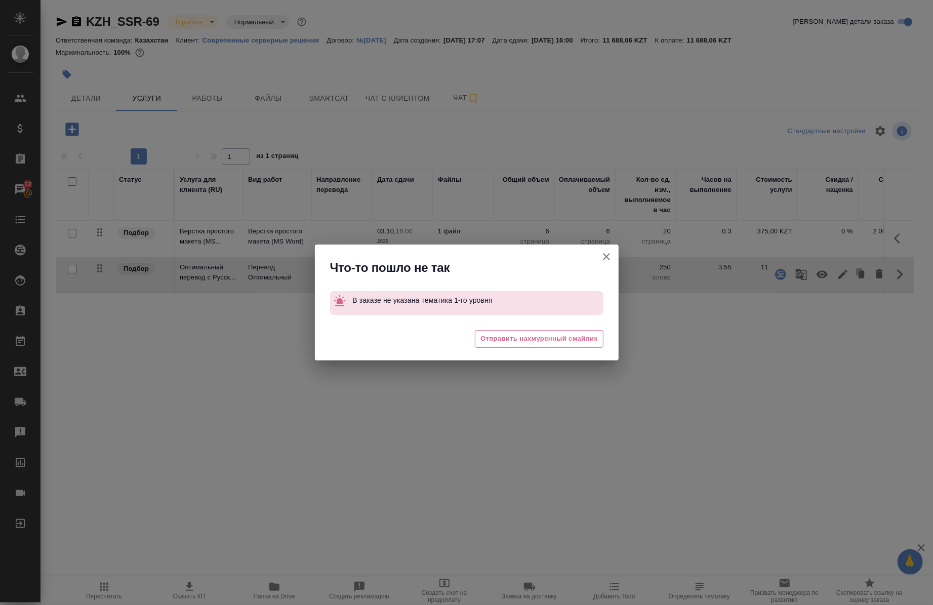
click at [602, 258] on icon "button" at bounding box center [606, 256] width 12 height 12
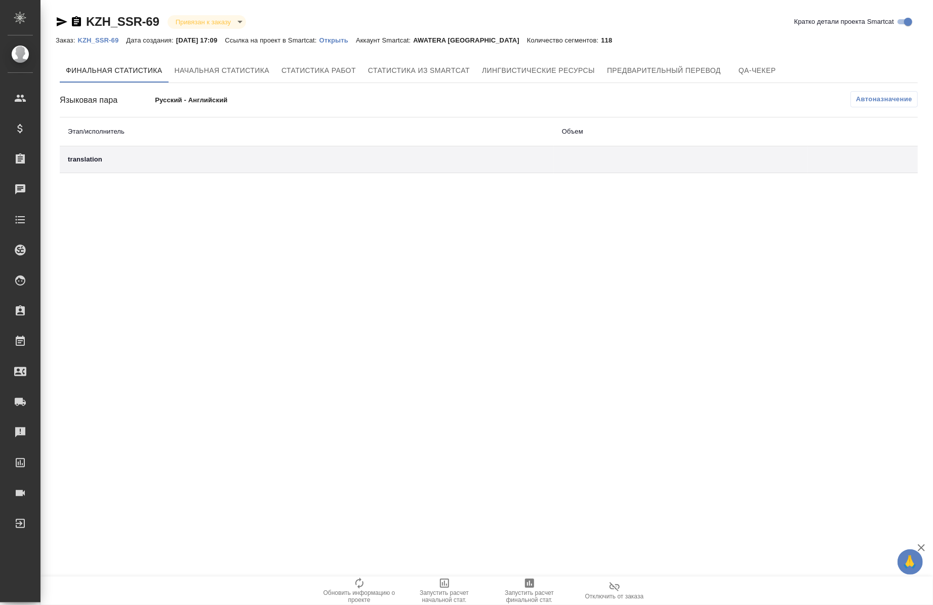
click at [345, 41] on p "Открыть" at bounding box center [337, 40] width 36 height 8
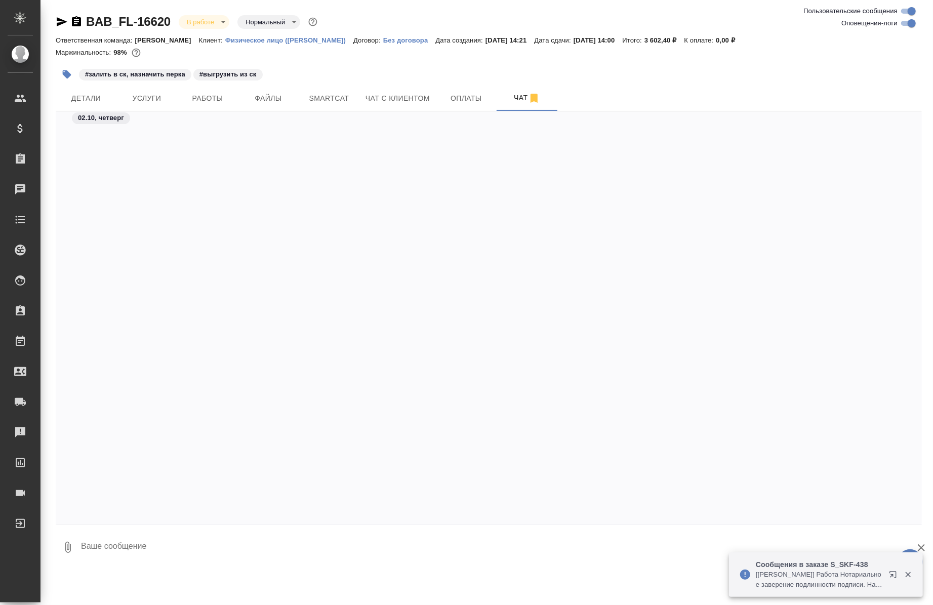
scroll to position [2373, 0]
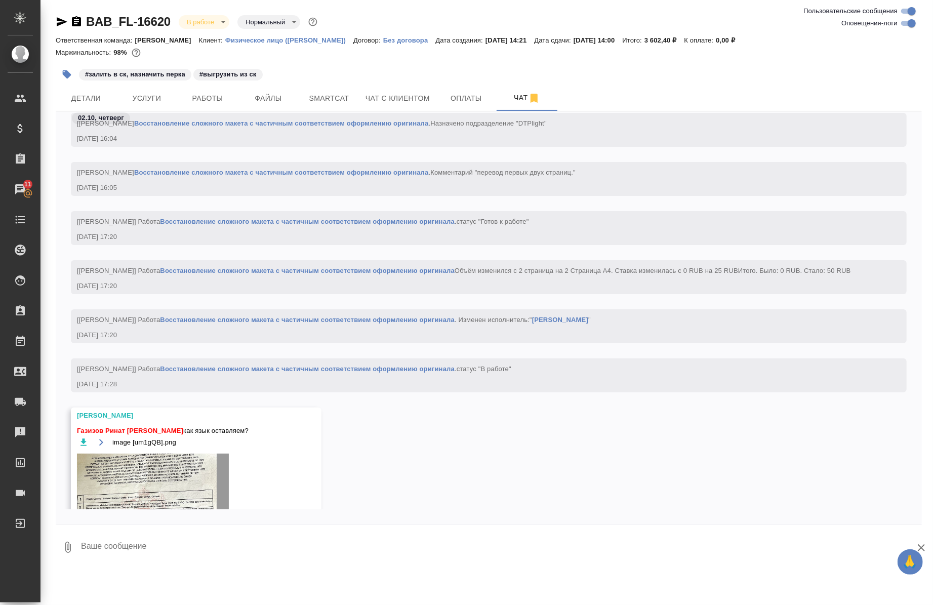
click at [178, 488] on img at bounding box center [153, 494] width 152 height 83
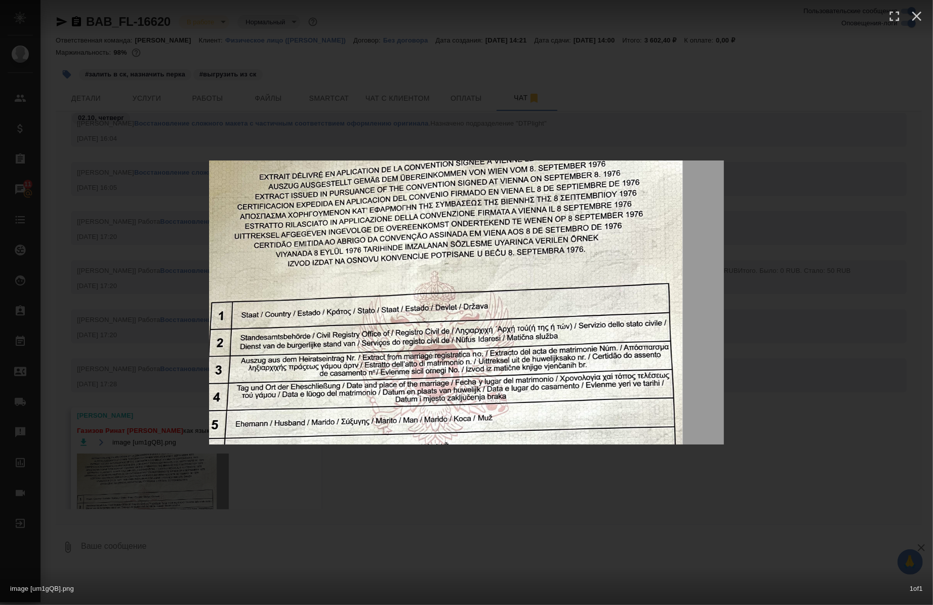
click at [326, 511] on div "image [um1gQB].png 1 of 1" at bounding box center [466, 302] width 933 height 605
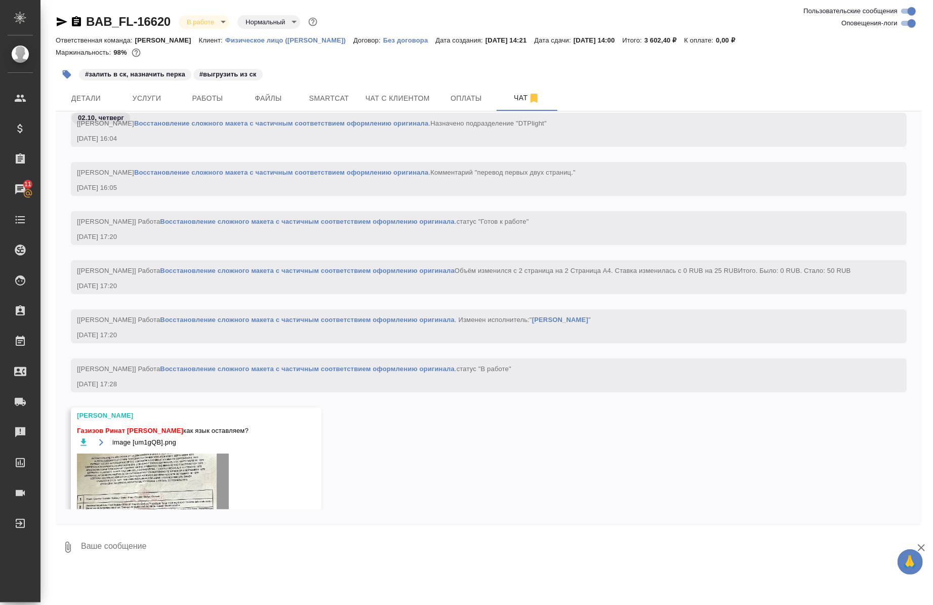
click at [167, 472] on img at bounding box center [153, 494] width 152 height 83
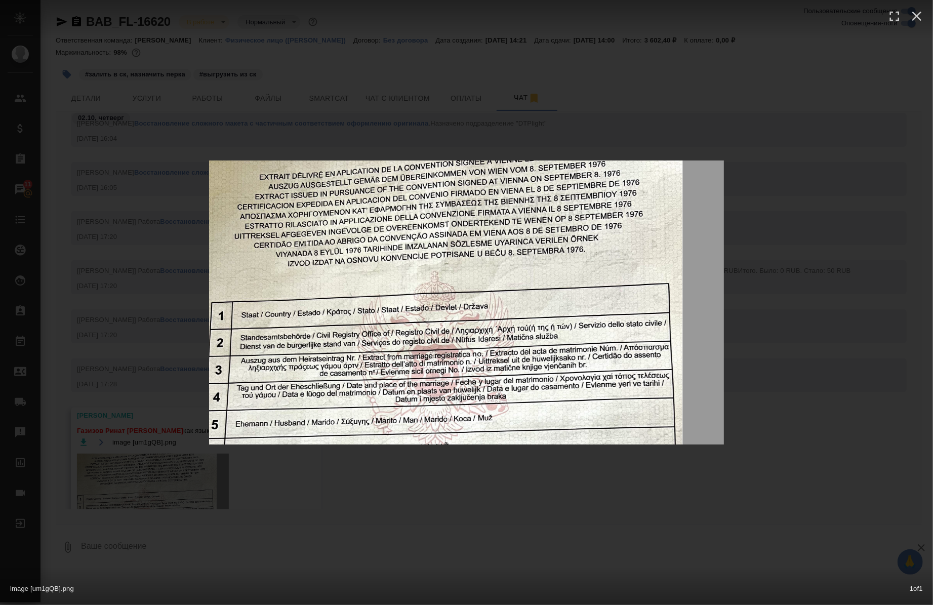
click at [352, 540] on div "image [um1gQB].png 1 of 1" at bounding box center [466, 302] width 933 height 605
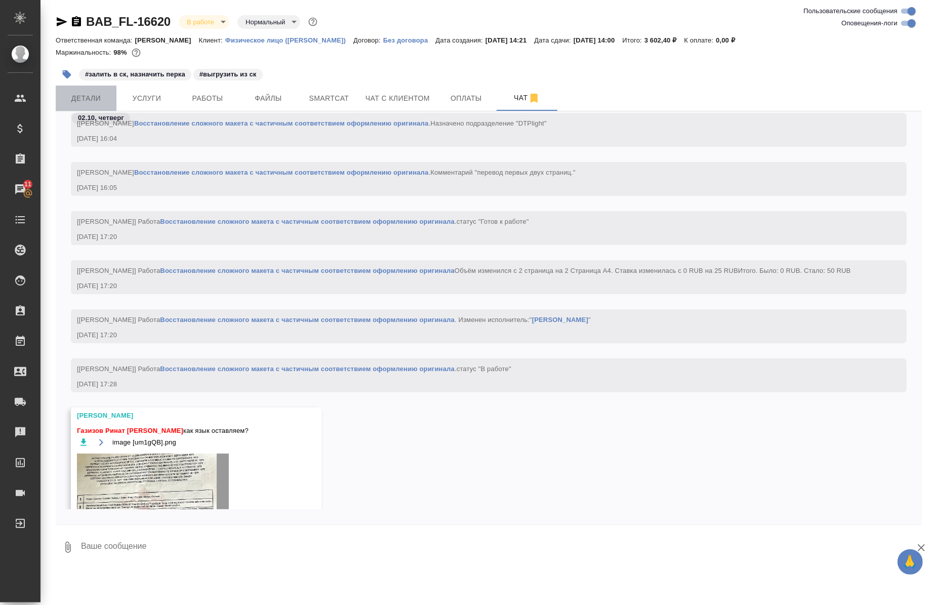
click at [103, 92] on span "Детали" at bounding box center [86, 98] width 49 height 13
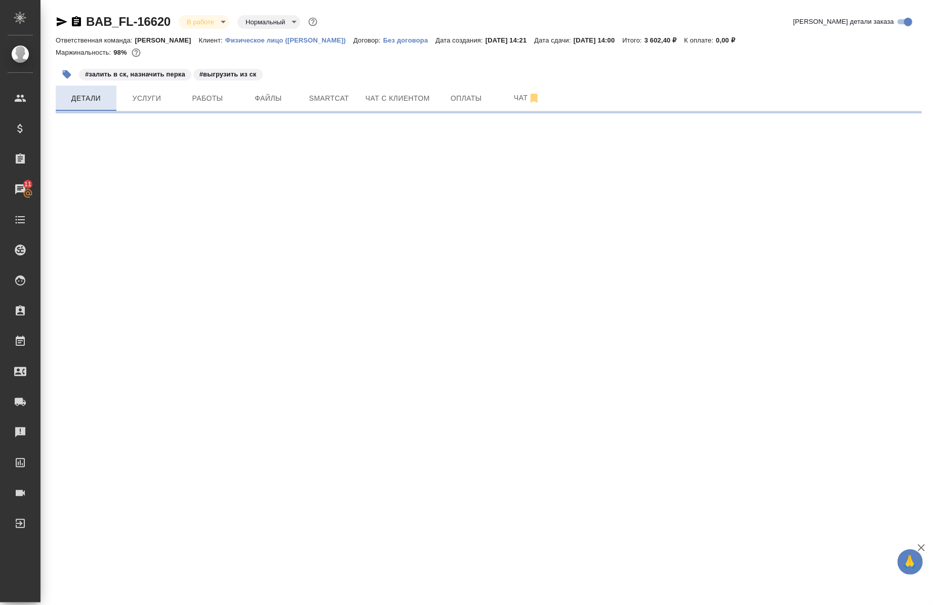
select select "RU"
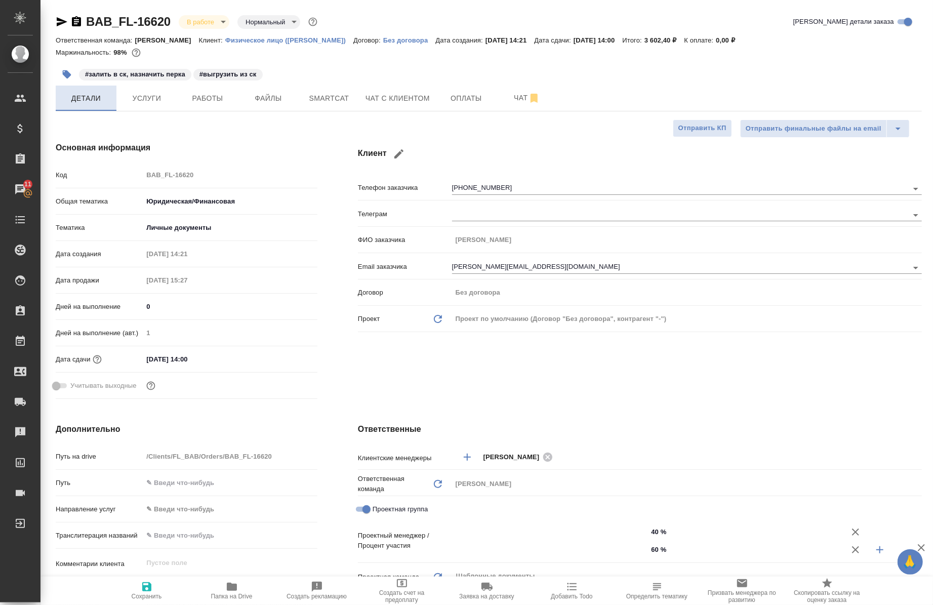
type textarea "x"
type input "Газизов Ринат"
type input "[PERSON_NAME]"
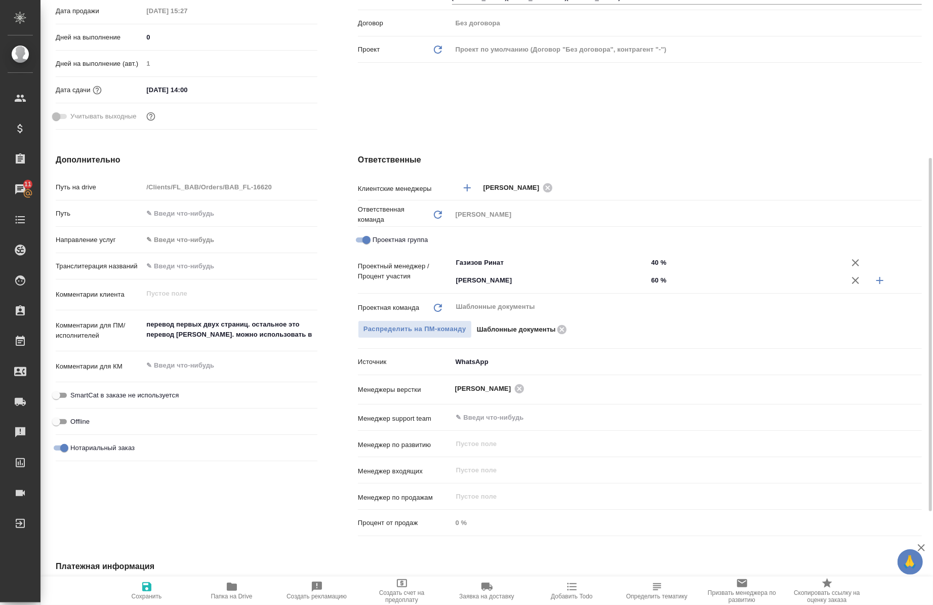
scroll to position [270, 0]
type textarea "x"
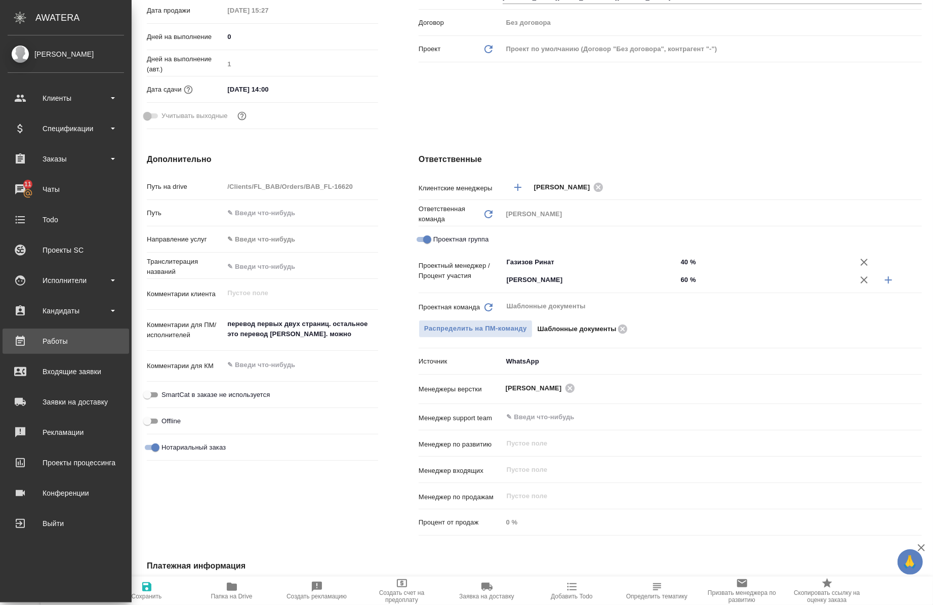
type textarea "x"
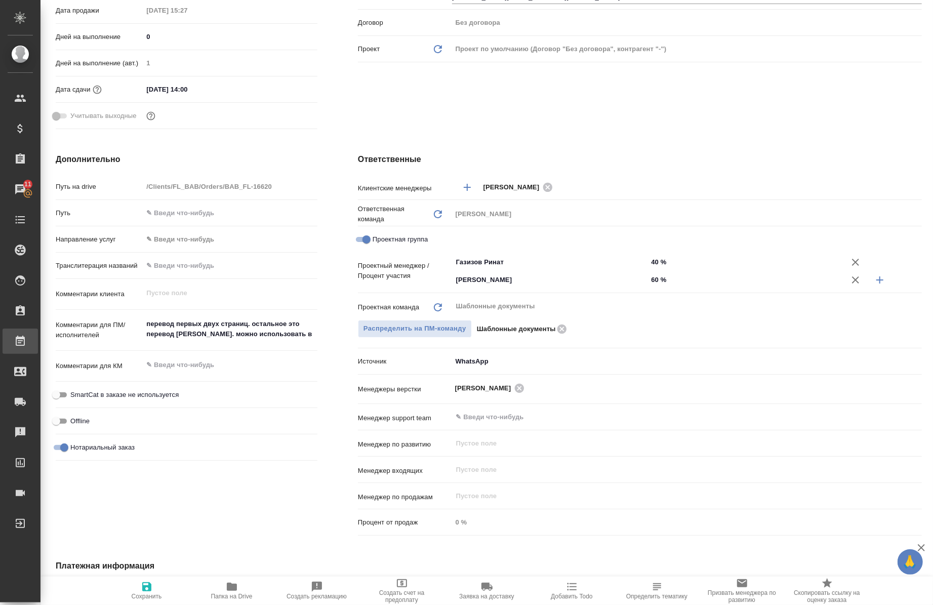
type textarea "x"
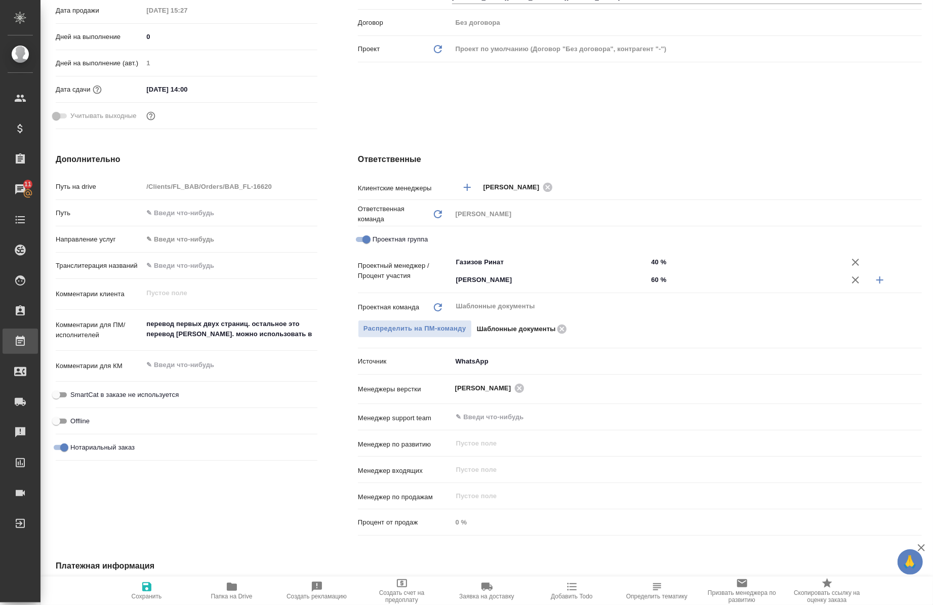
type textarea "x"
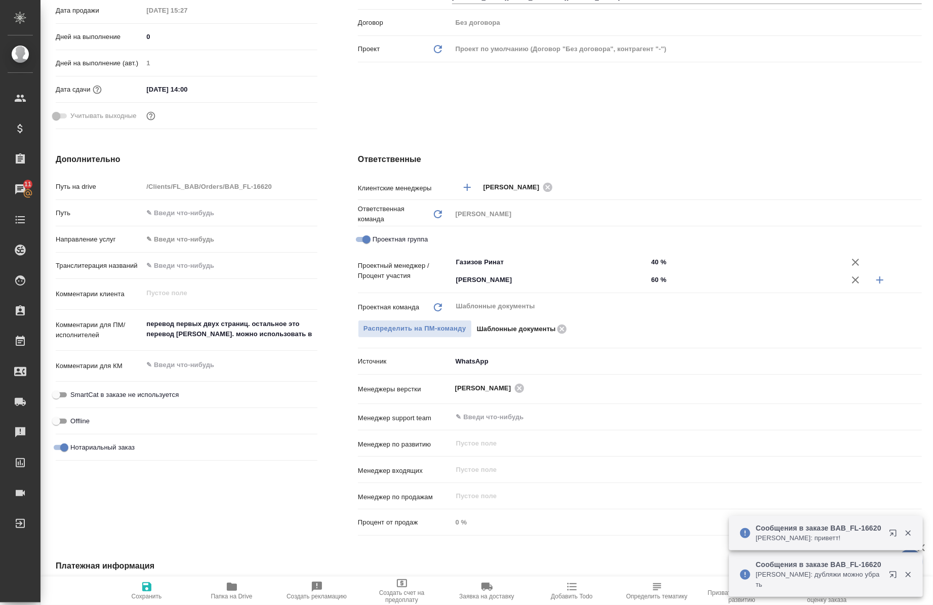
type textarea "x"
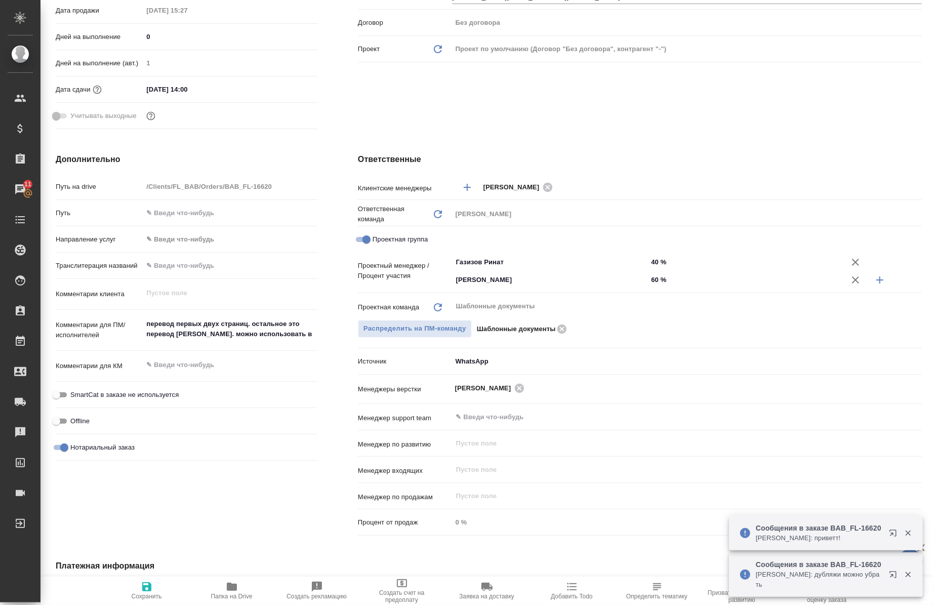
type textarea "x"
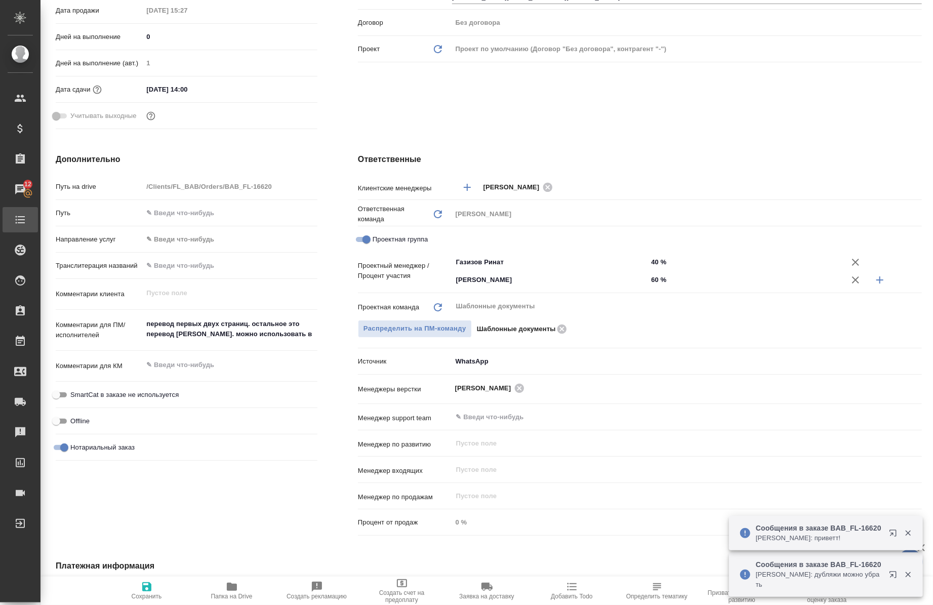
type textarea "x"
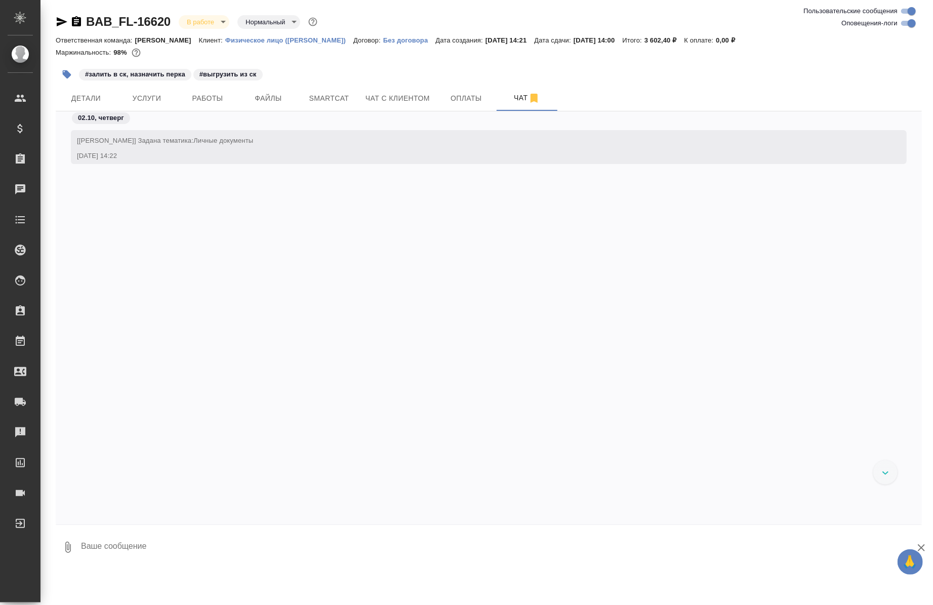
scroll to position [2497, 0]
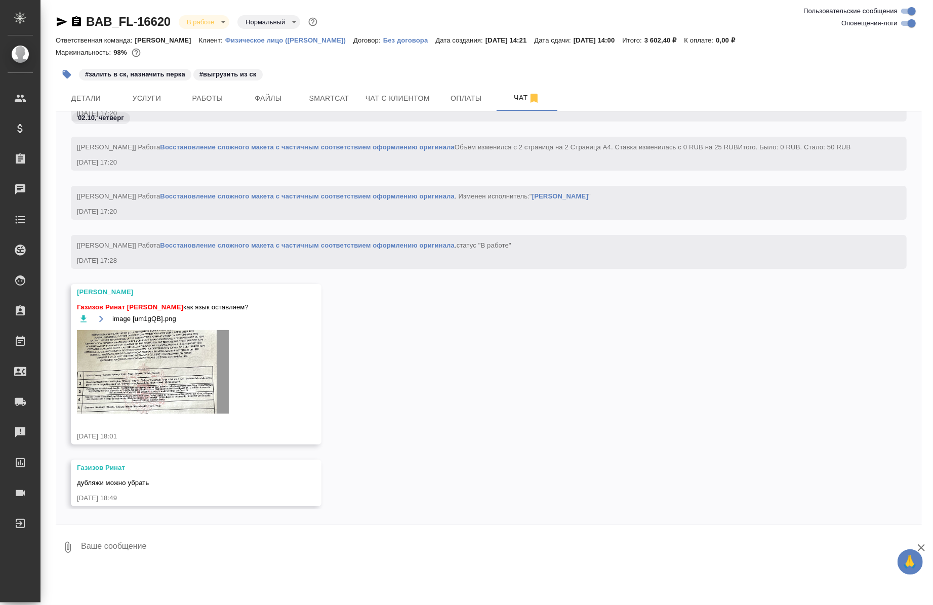
click at [160, 540] on textarea at bounding box center [501, 547] width 842 height 34
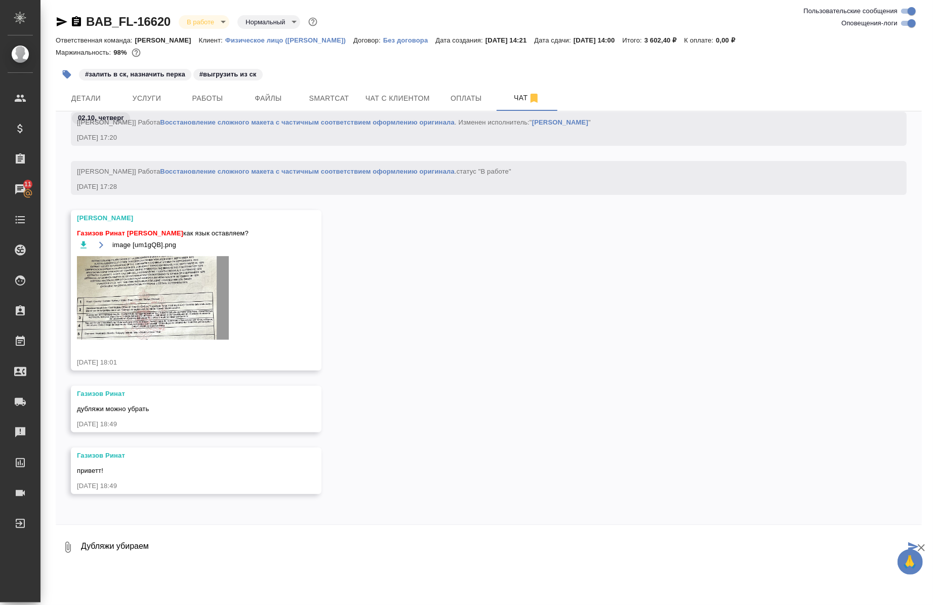
type textarea "Дубляжи убираем"
